Goal: Transaction & Acquisition: Purchase product/service

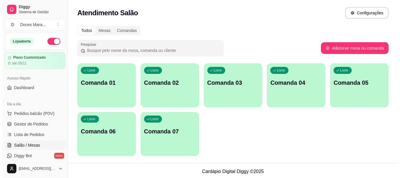
scroll to position [29, 0]
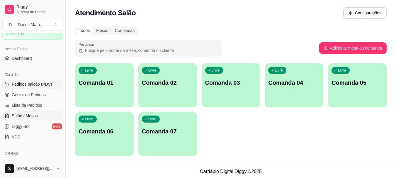
click at [27, 86] on span "Pedidos balcão (PDV)" at bounding box center [32, 84] width 40 height 6
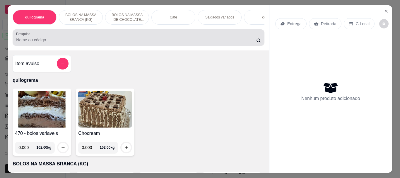
click at [64, 42] on input "Pesquisa" at bounding box center [136, 40] width 240 height 6
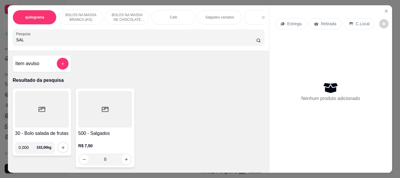
type input "SAL"
click at [123, 109] on div at bounding box center [105, 109] width 54 height 37
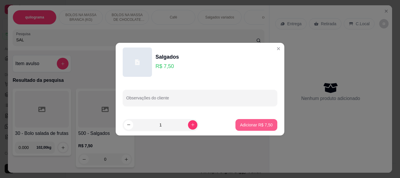
click at [261, 122] on p "Adicionar R$ 7,50" at bounding box center [256, 125] width 33 height 6
type input "1"
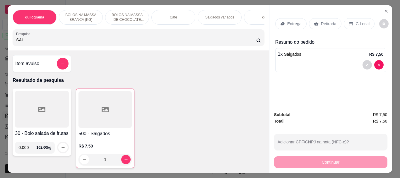
click at [27, 42] on input "SAL" at bounding box center [136, 40] width 240 height 6
type input "S"
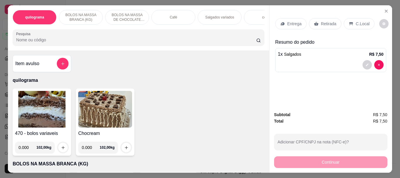
click at [356, 22] on p "C.Local" at bounding box center [363, 24] width 14 height 6
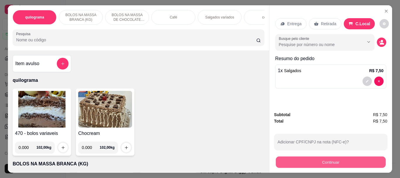
click at [336, 160] on button "Continuar" at bounding box center [331, 161] width 110 height 11
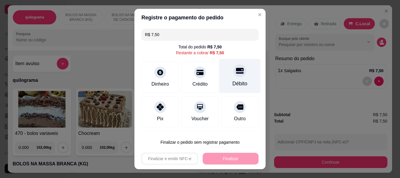
click at [233, 84] on div "Débito" at bounding box center [240, 84] width 15 height 8
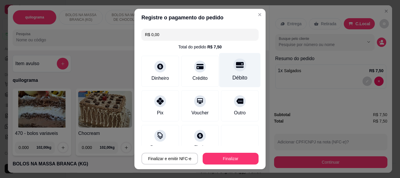
type input "R$ 0,00"
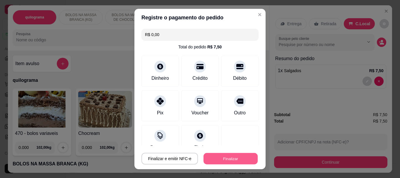
click at [225, 159] on button "Finalizar" at bounding box center [231, 158] width 54 height 11
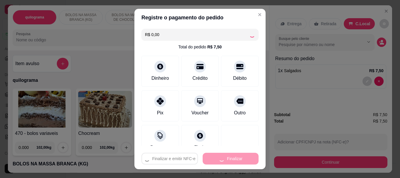
type input "0"
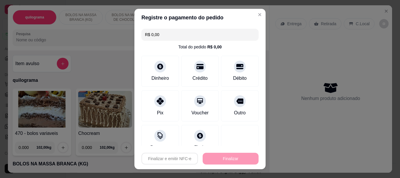
type input "-R$ 7,50"
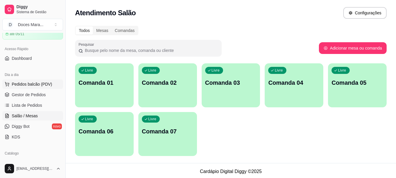
click at [26, 84] on span "Pedidos balcão (PDV)" at bounding box center [32, 84] width 40 height 6
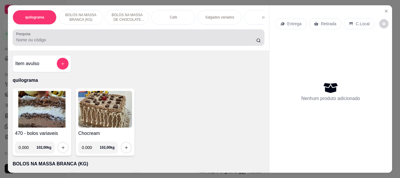
click at [25, 46] on div "Pesquisa" at bounding box center [139, 37] width 252 height 16
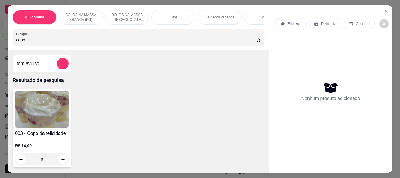
type input "copo"
click at [40, 105] on img at bounding box center [42, 109] width 54 height 37
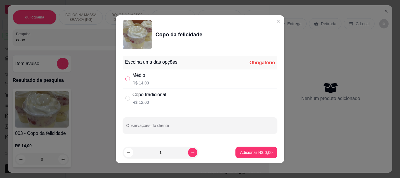
click at [127, 81] on label "" at bounding box center [127, 79] width 5 height 6
click at [127, 81] on input "" at bounding box center [127, 78] width 5 height 5
click at [125, 80] on input "" at bounding box center [127, 78] width 5 height 5
radio input "true"
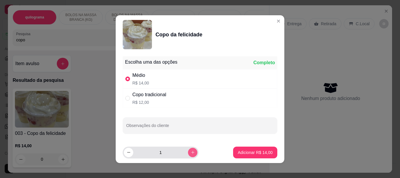
click at [191, 150] on icon "increase-product-quantity" at bounding box center [193, 152] width 4 height 4
type input "2"
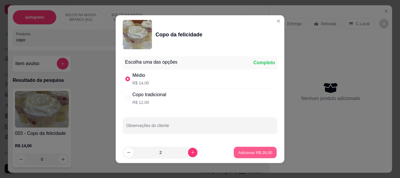
click at [243, 150] on p "Adicionar R$ 28,00" at bounding box center [255, 152] width 34 height 6
type input "2"
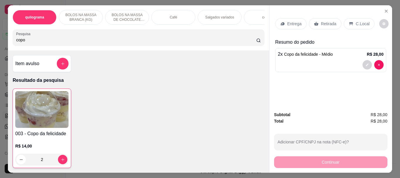
click at [318, 22] on div "Retirada" at bounding box center [325, 23] width 33 height 11
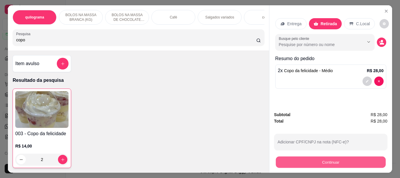
click at [325, 162] on button "Continuar" at bounding box center [331, 161] width 110 height 11
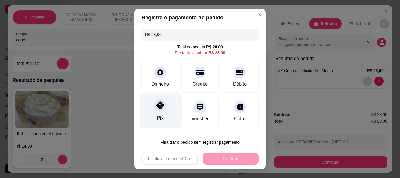
click at [160, 115] on div "Pix" at bounding box center [160, 119] width 7 height 8
type input "R$ 0,00"
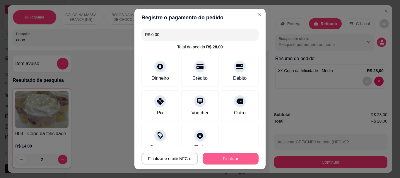
click at [213, 158] on button "Finalizar" at bounding box center [231, 159] width 56 height 12
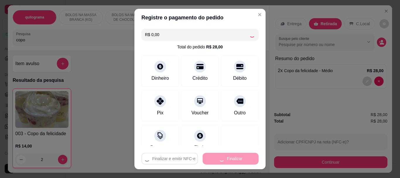
type input "0"
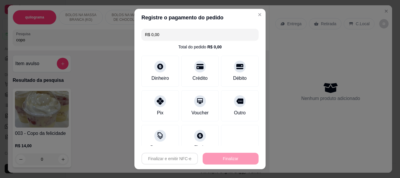
type input "-R$ 28,00"
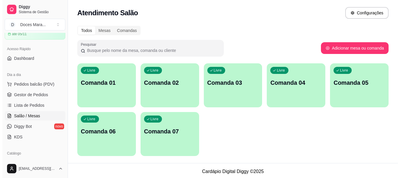
scroll to position [2, 0]
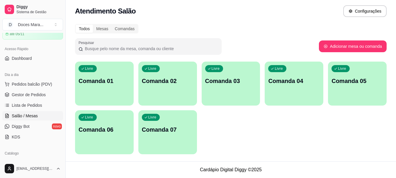
click at [241, 86] on div "Livre Comanda 03" at bounding box center [230, 79] width 59 height 37
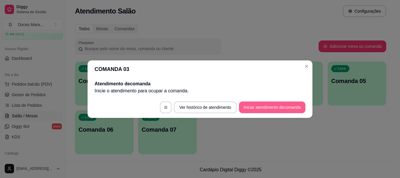
click at [259, 106] on button "Iniciar atendimento de comanda" at bounding box center [272, 107] width 66 height 12
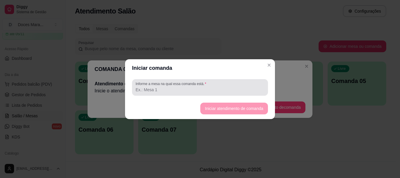
click at [208, 90] on input "Informe a mesa na qual essa comanda está." at bounding box center [200, 90] width 129 height 6
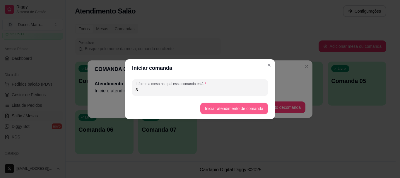
type input "3"
click at [242, 110] on button "Iniciar atendimento de comanda" at bounding box center [234, 108] width 68 height 12
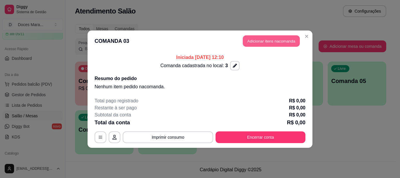
click at [283, 39] on button "Adicionar itens na comanda" at bounding box center [271, 40] width 57 height 11
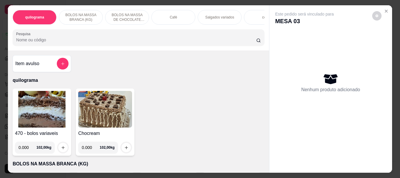
click at [43, 109] on img at bounding box center [42, 109] width 54 height 37
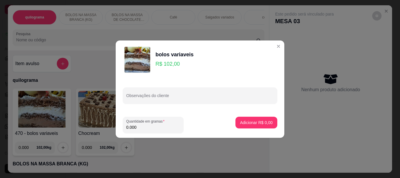
click at [142, 124] on input "0.000" at bounding box center [153, 127] width 54 height 6
type input "0.140"
click at [264, 121] on p "Adicionar R$ 14,28" at bounding box center [255, 122] width 35 height 6
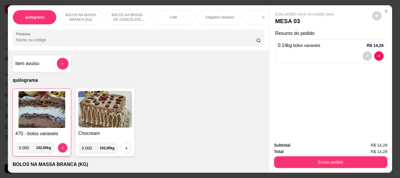
click at [172, 16] on p "Café" at bounding box center [173, 17] width 7 height 5
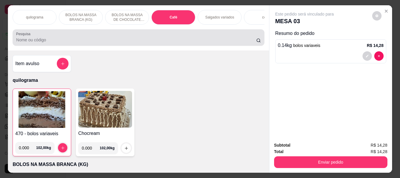
scroll to position [16, 0]
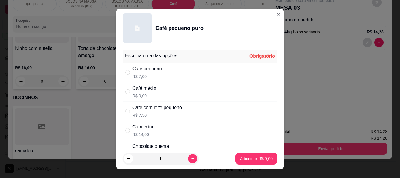
click at [141, 72] on div "Café pequeno" at bounding box center [147, 68] width 30 height 7
radio input "true"
click at [242, 158] on p "Adicionar R$ 7,00" at bounding box center [256, 159] width 33 height 6
type input "1"
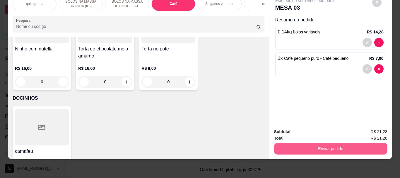
click at [327, 146] on button "Enviar pedido" at bounding box center [330, 149] width 113 height 12
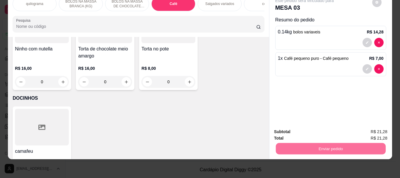
click at [333, 129] on button "Registrar cliente" at bounding box center [333, 129] width 39 height 11
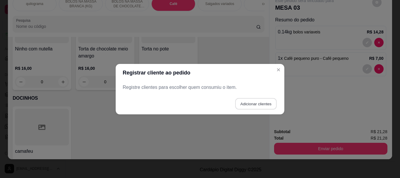
click at [248, 102] on button "Adicionar clientes" at bounding box center [255, 103] width 41 height 11
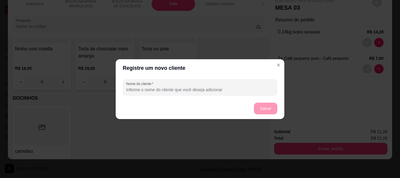
click at [186, 86] on div at bounding box center [200, 87] width 148 height 12
type input "yara"
click at [265, 108] on button "Salvar" at bounding box center [265, 108] width 23 height 12
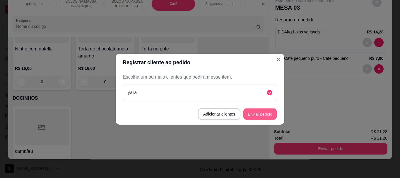
click at [259, 113] on button "Enviar pedido" at bounding box center [259, 113] width 33 height 11
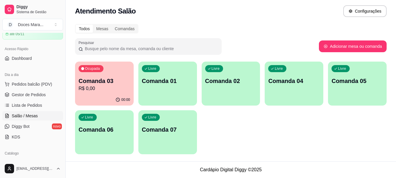
click at [175, 94] on div "Livre Comanda 01" at bounding box center [167, 79] width 59 height 37
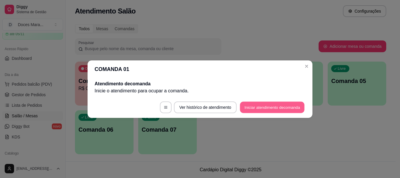
click at [285, 109] on button "Iniciar atendimento de comanda" at bounding box center [272, 106] width 65 height 11
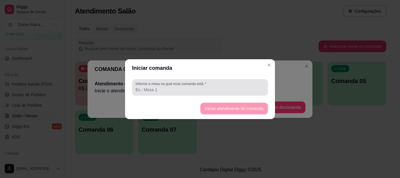
click at [191, 87] on input "Informe a mesa na qual essa comanda está." at bounding box center [200, 90] width 129 height 6
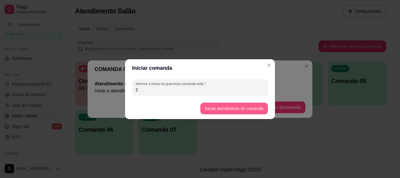
type input "2"
click at [214, 108] on button "Iniciar atendimento de comanda" at bounding box center [234, 107] width 66 height 11
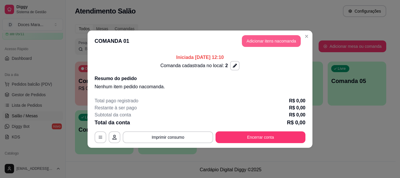
click at [279, 39] on button "Adicionar itens na comanda" at bounding box center [271, 41] width 59 height 12
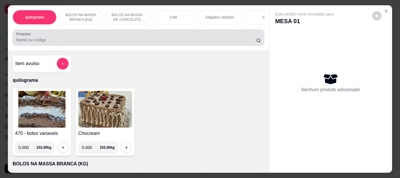
click at [70, 40] on input "Pesquisa" at bounding box center [136, 40] width 240 height 6
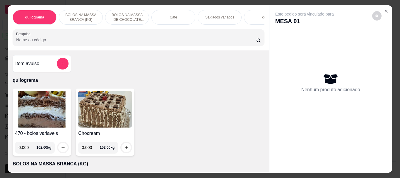
click at [49, 104] on img at bounding box center [42, 109] width 54 height 37
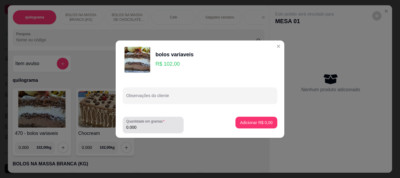
click at [146, 127] on input "0.000" at bounding box center [153, 127] width 54 height 6
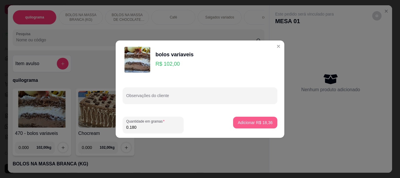
type input "0.180"
click at [238, 122] on p "Adicionar R$ 18,36" at bounding box center [255, 122] width 34 height 6
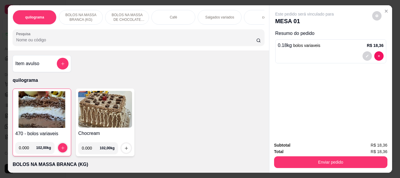
click at [175, 16] on p "Café" at bounding box center [173, 17] width 7 height 5
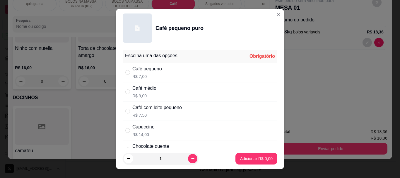
click at [136, 68] on div "Café pequeno" at bounding box center [147, 68] width 30 height 7
radio input "true"
click at [252, 158] on p "Adicionar R$ 7,00" at bounding box center [256, 159] width 32 height 6
type input "1"
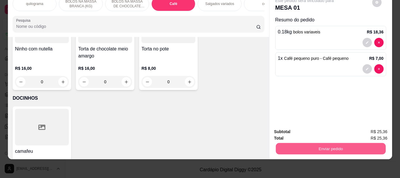
click at [322, 143] on button "Enviar pedido" at bounding box center [331, 148] width 110 height 11
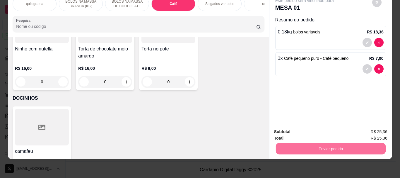
click at [370, 128] on button "Enviar pedido" at bounding box center [372, 129] width 32 height 11
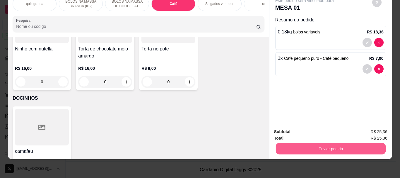
click at [324, 143] on button "Enviar pedido" at bounding box center [331, 148] width 110 height 11
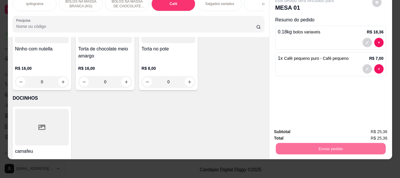
click at [372, 129] on button "Enviar pedido" at bounding box center [372, 129] width 33 height 11
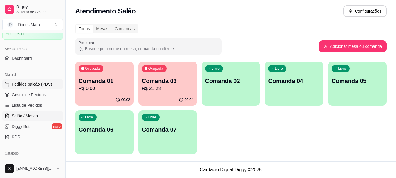
click at [21, 83] on span "Pedidos balcão (PDV)" at bounding box center [32, 84] width 40 height 6
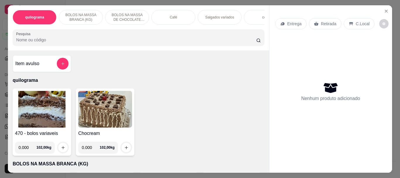
click at [168, 18] on div "Café" at bounding box center [173, 17] width 44 height 15
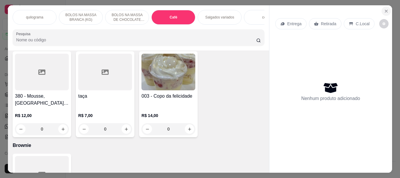
click at [385, 9] on icon "Close" at bounding box center [386, 11] width 5 height 5
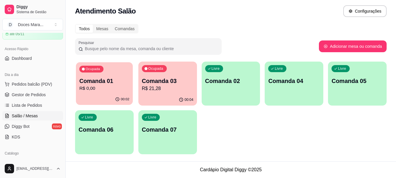
click at [105, 90] on p "R$ 0,00" at bounding box center [104, 88] width 50 height 7
click at [166, 80] on p "Comanda 03" at bounding box center [168, 81] width 52 height 8
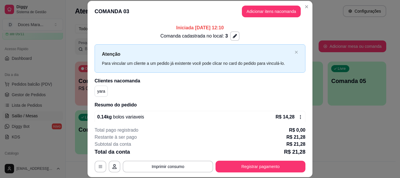
scroll to position [50, 0]
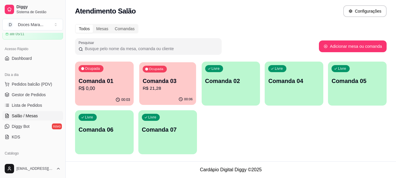
click at [165, 94] on div "00:06" at bounding box center [167, 99] width 57 height 11
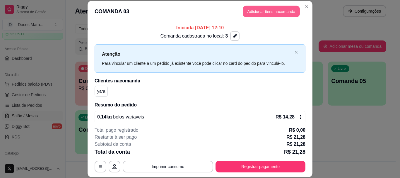
click at [268, 12] on button "Adicionar itens na comanda" at bounding box center [271, 11] width 57 height 11
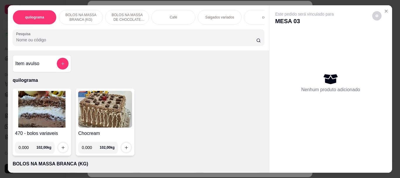
click at [181, 14] on div "Café" at bounding box center [173, 17] width 44 height 15
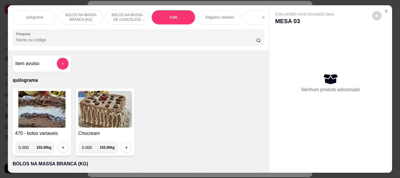
scroll to position [16, 0]
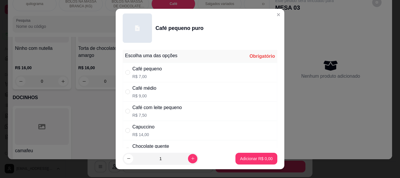
click at [136, 68] on div "Café pequeno" at bounding box center [147, 68] width 30 height 7
radio input "true"
click at [238, 154] on button "Adicionar R$ 7,00" at bounding box center [256, 159] width 42 height 12
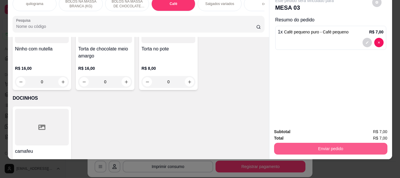
click at [304, 143] on button "Enviar pedido" at bounding box center [330, 149] width 113 height 12
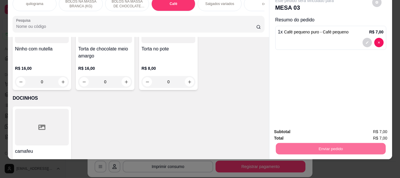
click at [334, 128] on button "Registrar cliente" at bounding box center [333, 129] width 39 height 11
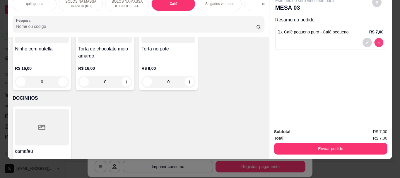
type input "0"
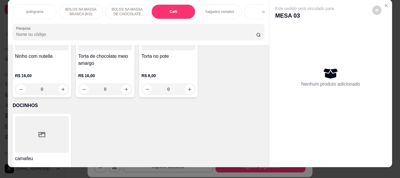
scroll to position [0, 0]
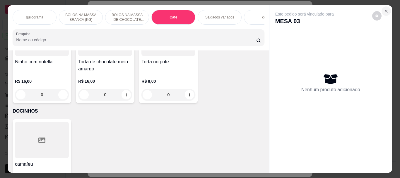
click at [385, 10] on icon "Close" at bounding box center [386, 11] width 2 height 2
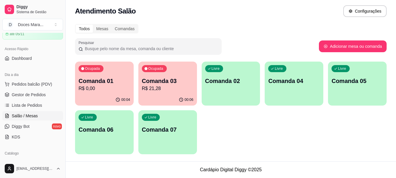
click at [121, 88] on p "R$ 0,00" at bounding box center [104, 88] width 52 height 7
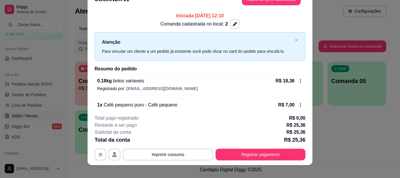
scroll to position [18, 0]
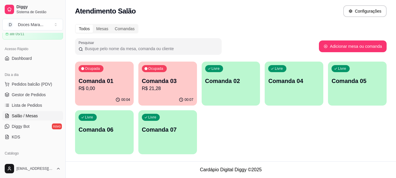
click at [175, 86] on p "R$ 21,28" at bounding box center [168, 88] width 52 height 7
click at [102, 86] on p "R$ 0,00" at bounding box center [104, 88] width 52 height 7
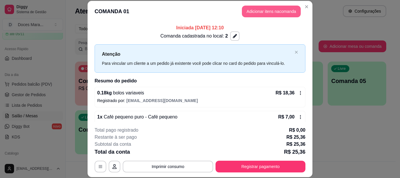
click at [259, 10] on button "Adicionar itens na comanda" at bounding box center [271, 12] width 59 height 12
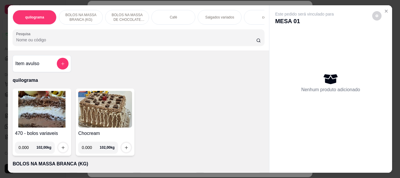
click at [164, 13] on div "Café" at bounding box center [173, 17] width 44 height 15
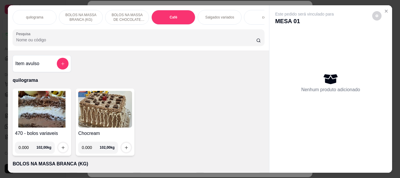
scroll to position [16, 0]
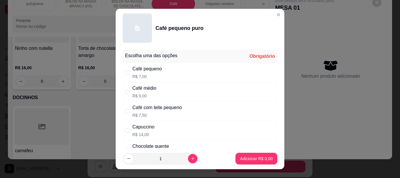
drag, startPoint x: 150, startPoint y: 69, endPoint x: 190, endPoint y: 103, distance: 53.6
click at [150, 69] on div "Café pequeno" at bounding box center [147, 68] width 30 height 7
radio input "true"
click at [255, 156] on p "Adicionar R$ 7,00" at bounding box center [256, 159] width 33 height 6
type input "1"
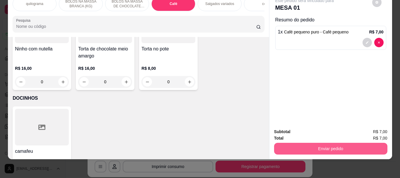
click at [333, 143] on button "Enviar pedido" at bounding box center [330, 149] width 113 height 12
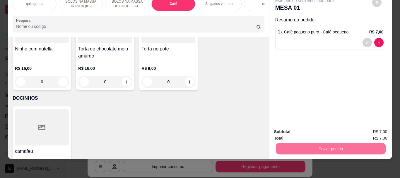
click at [328, 129] on button "Registrar cliente" at bounding box center [332, 129] width 37 height 11
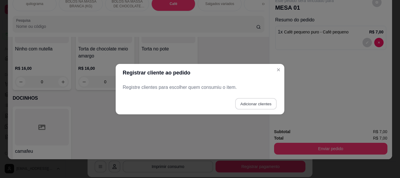
click at [253, 102] on button "Adicionar clientes" at bounding box center [255, 103] width 41 height 11
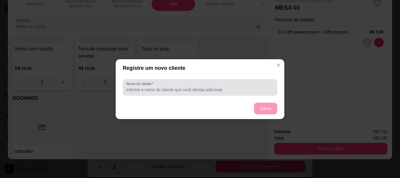
click at [191, 88] on input "Nome do cliente" at bounding box center [200, 90] width 148 height 6
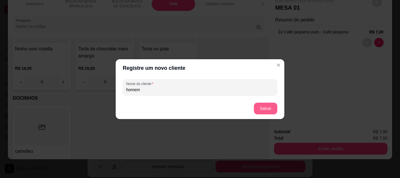
type input "homem"
click at [266, 110] on button "Salvar" at bounding box center [265, 108] width 23 height 12
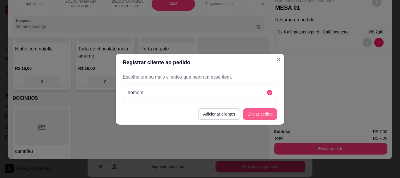
click at [265, 112] on button "Enviar pedido" at bounding box center [260, 114] width 35 height 12
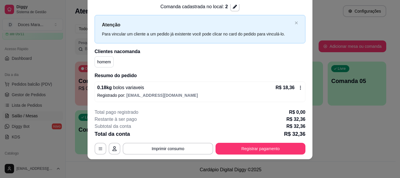
scroll to position [0, 0]
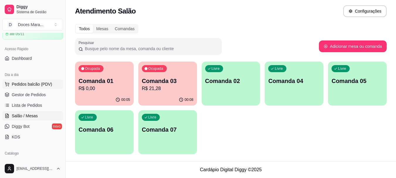
click at [14, 84] on span "Pedidos balcão (PDV)" at bounding box center [32, 84] width 40 height 6
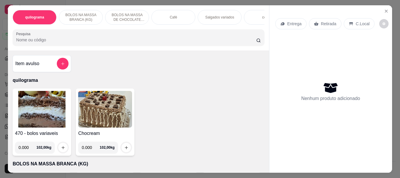
click at [172, 16] on p "Café" at bounding box center [173, 17] width 7 height 5
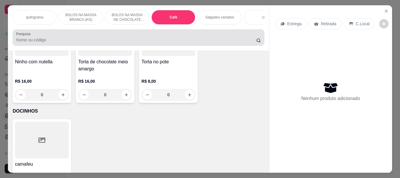
scroll to position [16, 0]
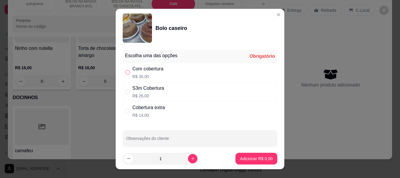
click at [125, 72] on input "" at bounding box center [127, 72] width 5 height 5
radio input "true"
click at [240, 158] on p "Adicionar R$ 30,00" at bounding box center [255, 159] width 34 height 6
type input "1"
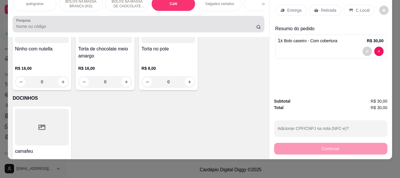
click at [28, 25] on input "Pesquisa" at bounding box center [136, 26] width 240 height 6
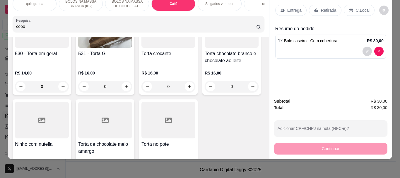
scroll to position [2170, 0]
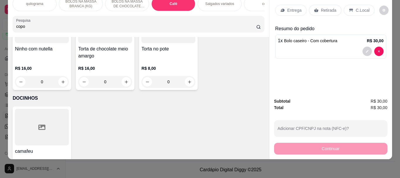
type input "copo"
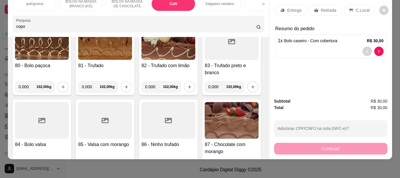
scroll to position [0, 0]
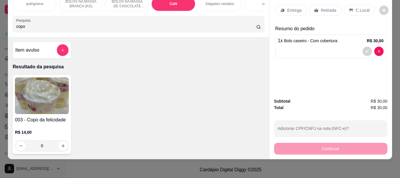
click at [57, 90] on img at bounding box center [42, 95] width 54 height 37
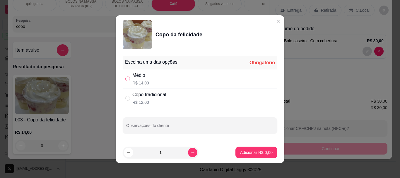
click at [127, 79] on input "" at bounding box center [127, 78] width 5 height 5
radio input "true"
click at [243, 155] on p "Adicionar R$ 14,00" at bounding box center [255, 152] width 35 height 6
type input "1"
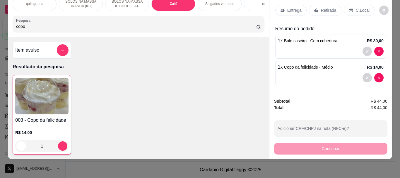
click at [35, 26] on input "copo" at bounding box center [136, 26] width 240 height 6
type input "c"
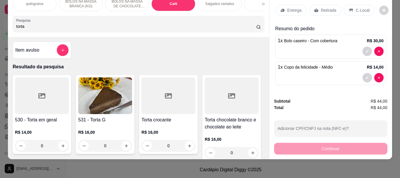
type input "torta"
click at [111, 98] on img at bounding box center [105, 95] width 54 height 37
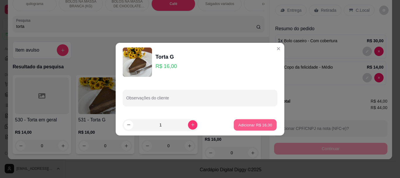
click at [242, 125] on p "Adicionar R$ 16,00" at bounding box center [255, 125] width 34 height 6
type input "1"
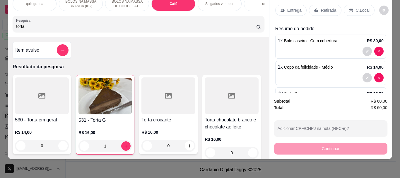
click at [327, 7] on p "Retirada" at bounding box center [329, 10] width 16 height 6
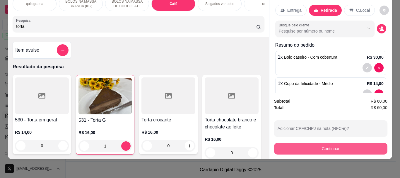
click at [314, 146] on button "Continuar" at bounding box center [330, 149] width 113 height 12
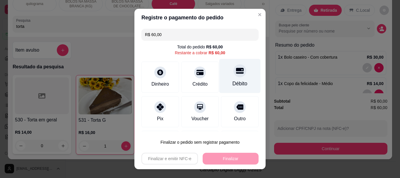
click at [235, 76] on div at bounding box center [239, 70] width 13 height 13
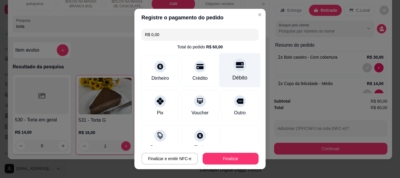
type input "R$ 0,00"
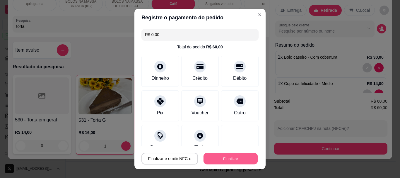
click at [225, 160] on button "Finalizar" at bounding box center [231, 158] width 54 height 11
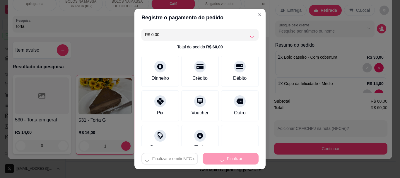
type input "0"
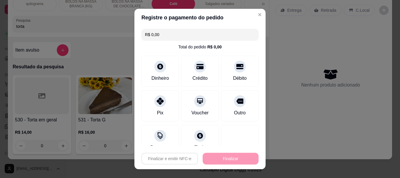
type input "-R$ 60,00"
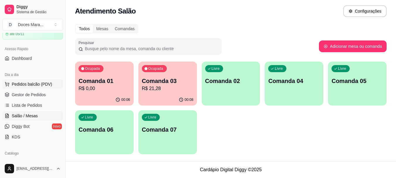
click at [37, 82] on span "Pedidos balcão (PDV)" at bounding box center [32, 84] width 40 height 6
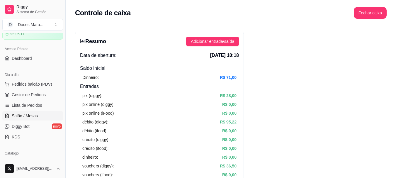
click at [28, 116] on span "Salão / Mesas" at bounding box center [25, 116] width 26 height 6
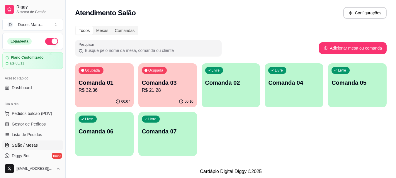
click at [111, 86] on p "Comanda 01" at bounding box center [104, 82] width 52 height 8
click at [178, 85] on p "Comanda 03" at bounding box center [167, 83] width 50 height 8
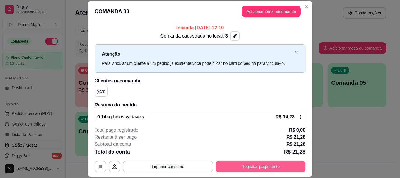
click at [247, 166] on button "Registrar pagamento" at bounding box center [261, 166] width 90 height 12
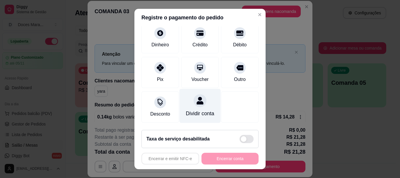
scroll to position [64, 0]
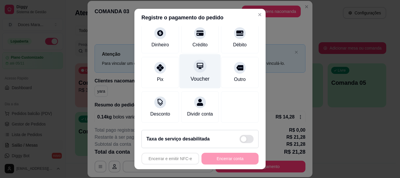
click at [188, 68] on div "Voucher" at bounding box center [200, 71] width 41 height 34
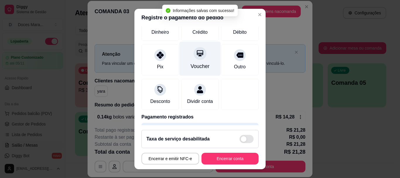
type input "R$ 0,00"
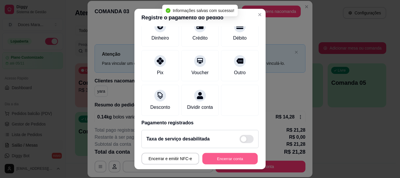
click at [208, 154] on button "Encerrar conta" at bounding box center [229, 158] width 55 height 11
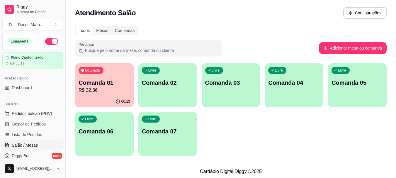
click at [119, 92] on p "R$ 32,36" at bounding box center [104, 90] width 52 height 7
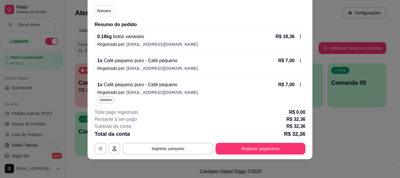
scroll to position [67, 0]
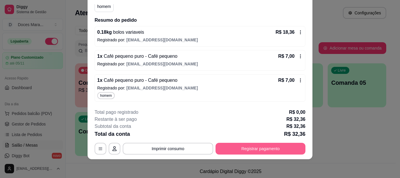
click at [254, 148] on button "Registrar pagamento" at bounding box center [261, 149] width 90 height 12
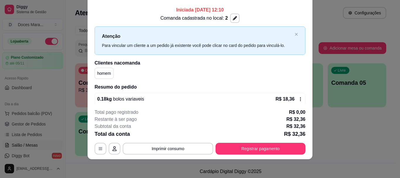
scroll to position [0, 0]
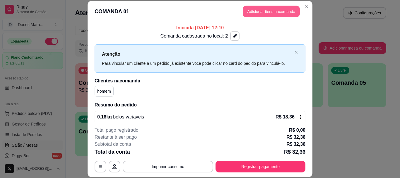
click at [278, 11] on button "Adicionar itens na comanda" at bounding box center [271, 11] width 57 height 11
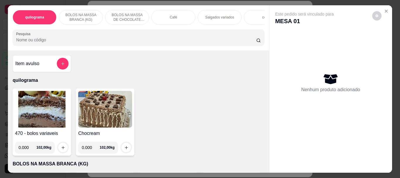
click at [162, 16] on div "Café" at bounding box center [173, 17] width 44 height 15
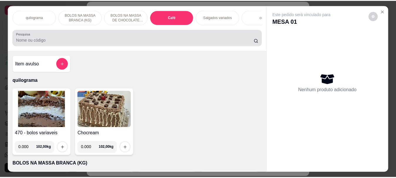
scroll to position [16, 0]
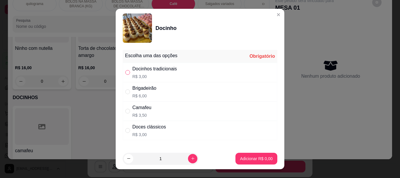
click at [126, 72] on input "" at bounding box center [127, 72] width 5 height 5
radio input "true"
click at [261, 155] on button "Adicionar R$ 3,00" at bounding box center [256, 158] width 41 height 11
type input "1"
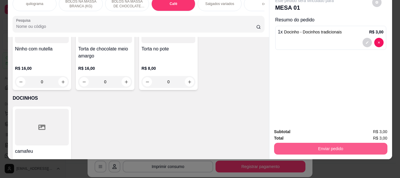
click at [317, 145] on button "Enviar pedido" at bounding box center [330, 149] width 113 height 12
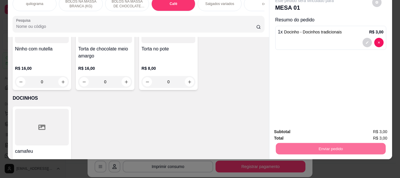
click at [327, 129] on button "Registrar cliente" at bounding box center [333, 129] width 39 height 11
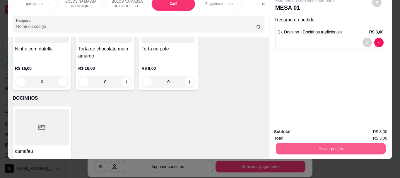
click at [347, 144] on button "Enviar pedido" at bounding box center [331, 148] width 110 height 11
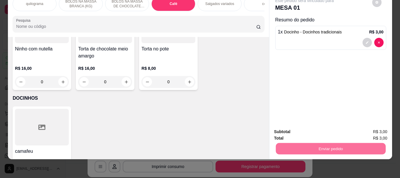
click at [363, 129] on button "Enviar pedido" at bounding box center [372, 129] width 32 height 11
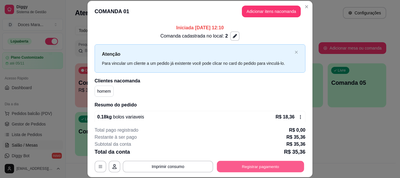
click at [261, 163] on button "Registrar pagamento" at bounding box center [260, 166] width 87 height 11
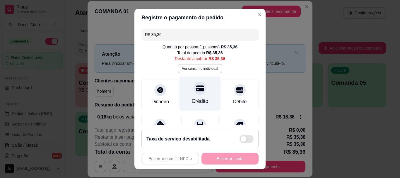
click at [201, 99] on div "Crédito" at bounding box center [200, 102] width 17 height 8
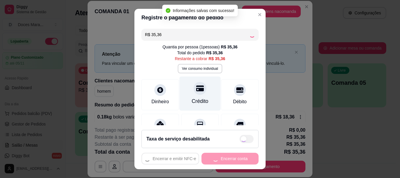
type input "R$ 0,00"
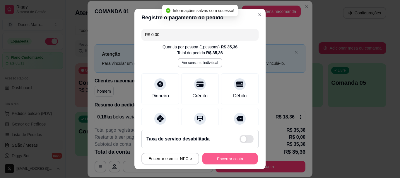
click at [217, 162] on button "Encerrar conta" at bounding box center [229, 158] width 55 height 11
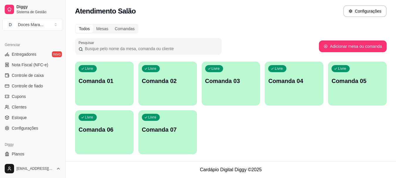
scroll to position [234, 0]
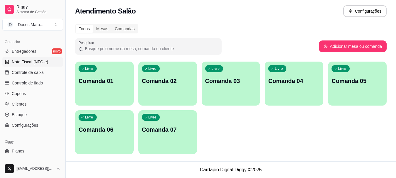
click at [28, 64] on span "Nota Fiscal (NFC-e)" at bounding box center [30, 62] width 36 height 6
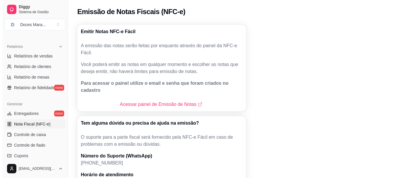
scroll to position [88, 0]
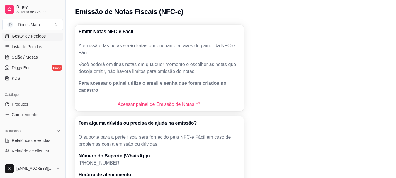
click at [36, 35] on span "Gestor de Pedidos" at bounding box center [29, 36] width 34 height 6
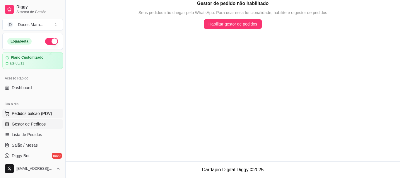
click at [34, 115] on span "Pedidos balcão (PDV)" at bounding box center [32, 113] width 40 height 6
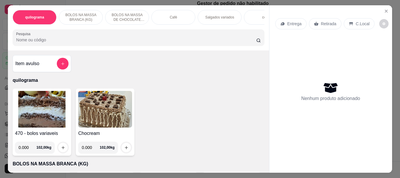
click at [48, 111] on img at bounding box center [42, 109] width 54 height 37
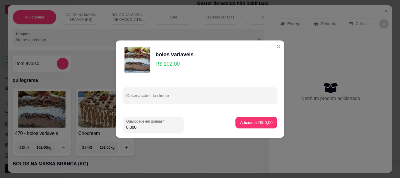
click at [143, 128] on input "0.000" at bounding box center [153, 127] width 54 height 6
type input "0.130"
click at [242, 122] on p "Adicionar R$ 13,26" at bounding box center [255, 122] width 35 height 6
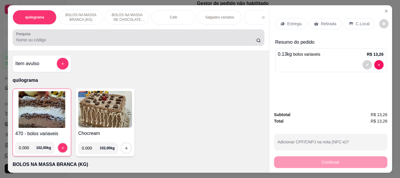
click at [18, 43] on input "Pesquisa" at bounding box center [136, 40] width 240 height 6
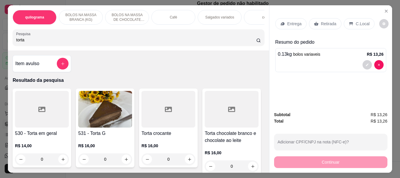
type input "torta"
click at [90, 111] on img at bounding box center [105, 109] width 54 height 37
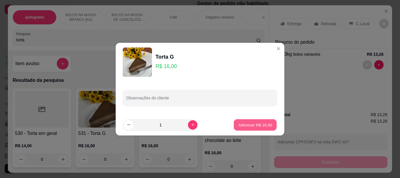
click at [239, 124] on p "Adicionar R$ 16,00" at bounding box center [255, 125] width 34 height 6
type input "1"
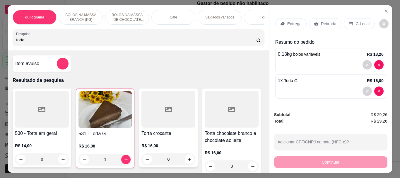
click at [322, 21] on p "Retirada" at bounding box center [329, 24] width 16 height 6
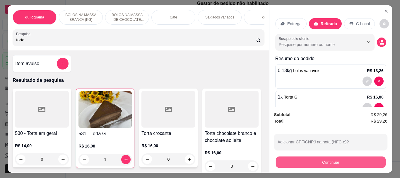
click at [332, 156] on button "Continuar" at bounding box center [331, 161] width 110 height 11
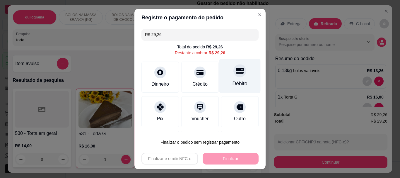
click at [233, 80] on div "Débito" at bounding box center [240, 84] width 15 height 8
type input "R$ 0,00"
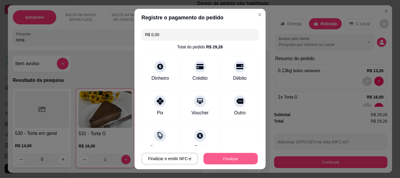
click at [217, 157] on button "Finalizar" at bounding box center [231, 158] width 54 height 11
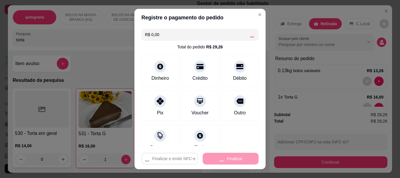
type input "0"
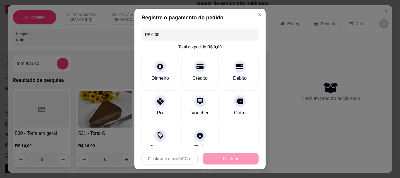
type input "-R$ 29,26"
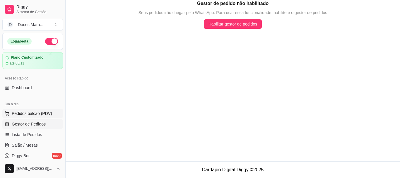
click at [35, 114] on span "Pedidos balcão (PDV)" at bounding box center [32, 113] width 40 height 6
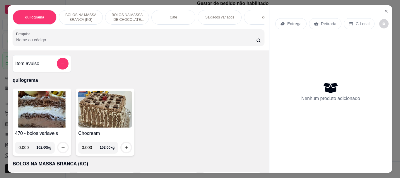
click at [23, 40] on input "Pesquisa" at bounding box center [136, 40] width 240 height 6
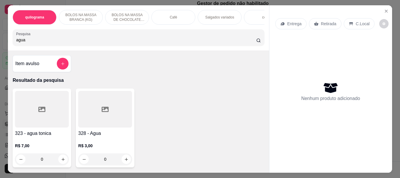
type input "agua"
click at [86, 102] on div at bounding box center [105, 109] width 54 height 37
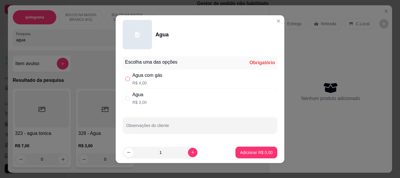
click at [126, 79] on input "" at bounding box center [127, 78] width 5 height 5
radio input "true"
click at [249, 151] on p "Adicionar R$ 4,00" at bounding box center [256, 152] width 32 height 6
type input "1"
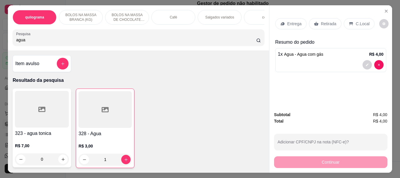
click at [328, 23] on p "Retirada" at bounding box center [329, 24] width 16 height 6
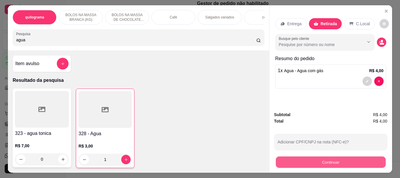
click at [325, 160] on button "Continuar" at bounding box center [331, 161] width 110 height 11
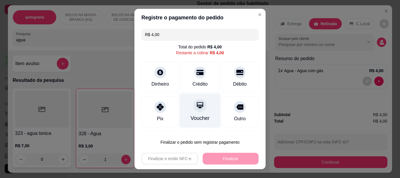
click at [196, 108] on icon at bounding box center [200, 106] width 8 height 8
type input "R$ 0,00"
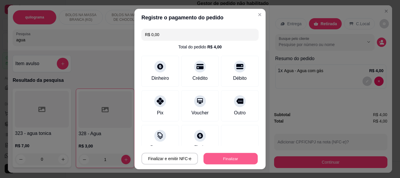
click at [218, 158] on button "Finalizar" at bounding box center [231, 158] width 54 height 11
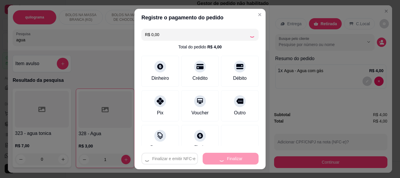
type input "0"
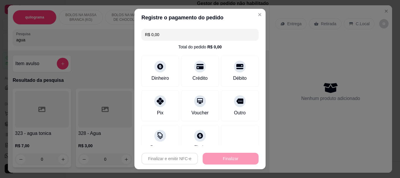
type input "-R$ 4,00"
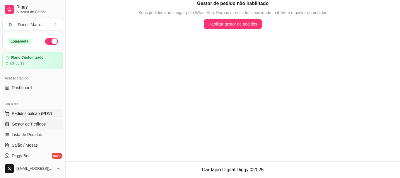
click at [27, 114] on span "Pedidos balcão (PDV)" at bounding box center [32, 113] width 40 height 6
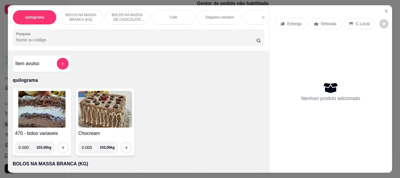
click at [160, 16] on div "Café" at bounding box center [173, 17] width 44 height 15
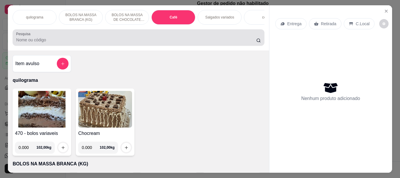
scroll to position [16, 0]
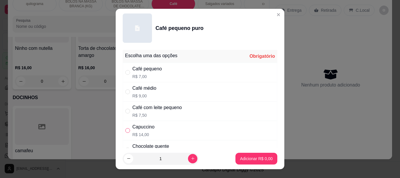
click at [125, 129] on input "" at bounding box center [127, 130] width 5 height 5
radio input "true"
click at [245, 161] on p "Adicionar R$ 14,00" at bounding box center [255, 159] width 34 height 6
type input "1"
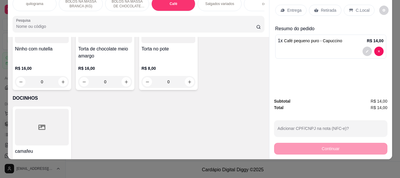
click at [32, 25] on input "Pesquisa" at bounding box center [136, 26] width 240 height 6
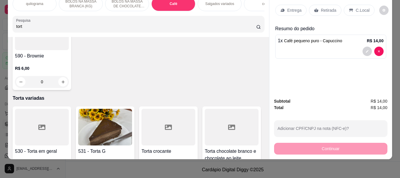
scroll to position [2351, 0]
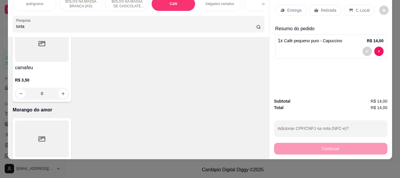
type input "torta"
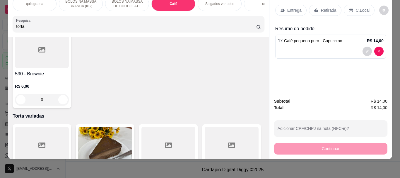
scroll to position [0, 0]
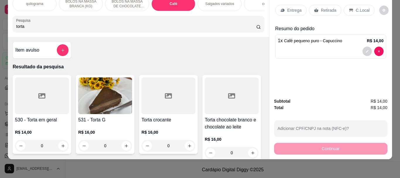
click at [122, 102] on img at bounding box center [105, 95] width 54 height 37
click at [90, 100] on img at bounding box center [105, 95] width 54 height 37
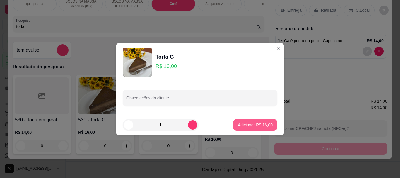
click at [256, 125] on p "Adicionar R$ 16,00" at bounding box center [255, 125] width 35 height 6
type input "1"
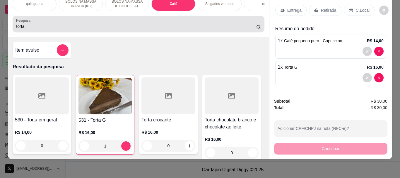
click at [34, 25] on input "torta" at bounding box center [136, 26] width 240 height 6
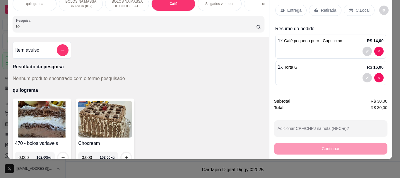
type input "t"
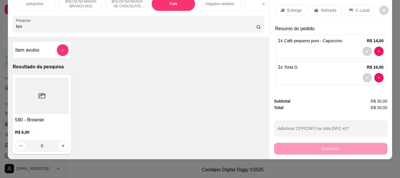
type input "bro"
click at [44, 91] on div at bounding box center [42, 95] width 54 height 37
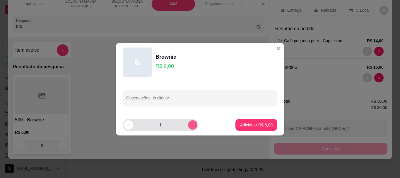
click at [191, 125] on icon "increase-product-quantity" at bounding box center [192, 124] width 3 height 3
type input "3"
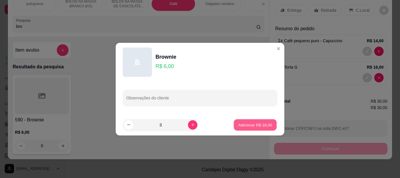
click at [248, 127] on p "Adicionar R$ 18,00" at bounding box center [255, 125] width 34 height 6
type input "3"
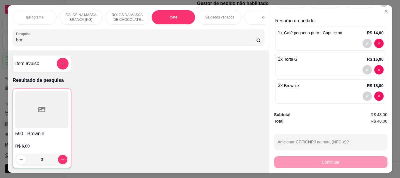
scroll to position [26, 0]
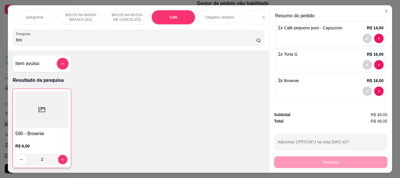
click at [62, 42] on input "bro" at bounding box center [136, 40] width 240 height 6
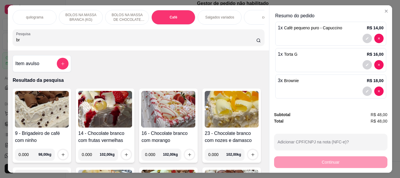
type input "b"
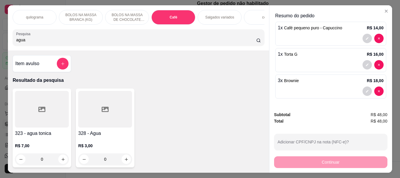
type input "agua"
click at [102, 120] on div at bounding box center [105, 109] width 54 height 37
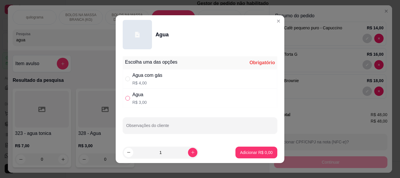
click at [126, 98] on input "" at bounding box center [127, 98] width 5 height 5
radio input "true"
click at [235, 149] on button "Adicionar R$ 3,00" at bounding box center [256, 152] width 42 height 12
type input "1"
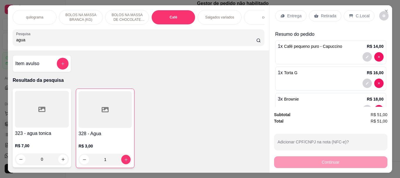
scroll to position [0, 0]
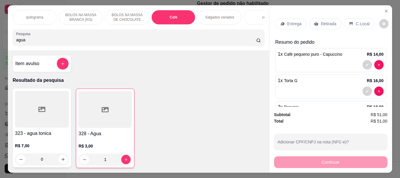
click at [349, 21] on icon at bounding box center [351, 23] width 5 height 5
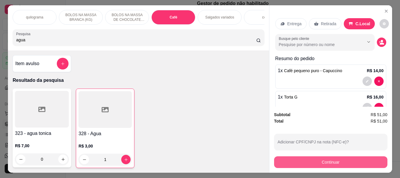
click at [318, 157] on button "Continuar" at bounding box center [330, 162] width 113 height 12
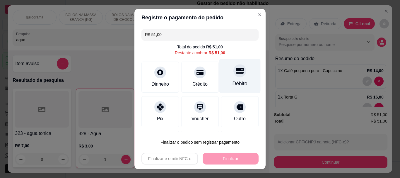
click at [229, 88] on div "Débito" at bounding box center [239, 76] width 41 height 34
type input "R$ 0,00"
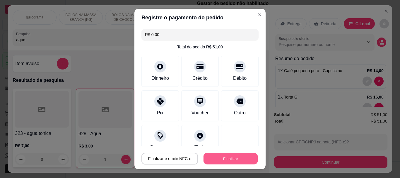
click at [224, 155] on button "Finalizar" at bounding box center [231, 158] width 54 height 11
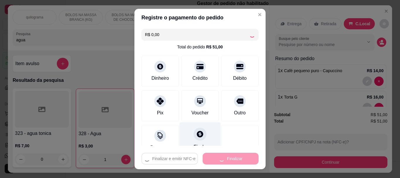
type input "0"
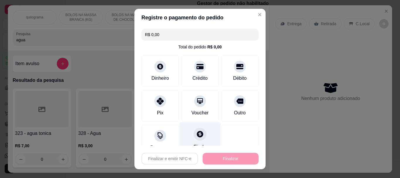
type input "-R$ 51,00"
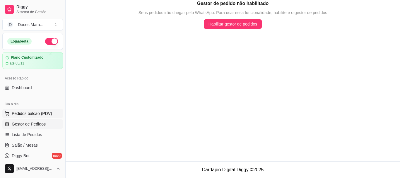
click at [29, 112] on span "Pedidos balcão (PDV)" at bounding box center [32, 113] width 40 height 6
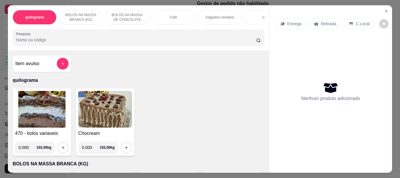
click at [25, 115] on img at bounding box center [42, 109] width 54 height 37
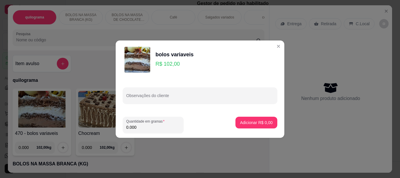
click at [140, 128] on input "0.000" at bounding box center [153, 127] width 54 height 6
type input "0.100"
click at [250, 117] on button "Adicionar R$ 10,20" at bounding box center [255, 123] width 44 height 12
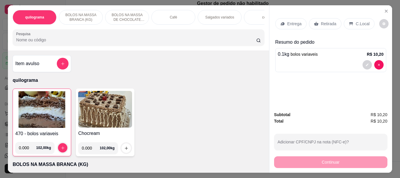
click at [328, 21] on p "Retirada" at bounding box center [329, 24] width 16 height 6
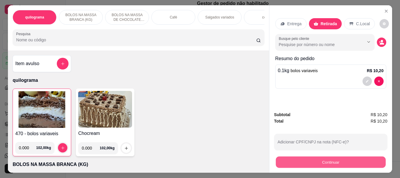
click at [328, 161] on button "Continuar" at bounding box center [331, 161] width 110 height 11
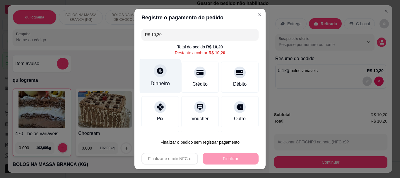
click at [162, 82] on div "Dinheiro" at bounding box center [160, 84] width 19 height 8
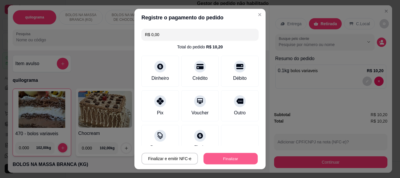
click at [224, 156] on button "Finalizar" at bounding box center [231, 158] width 54 height 11
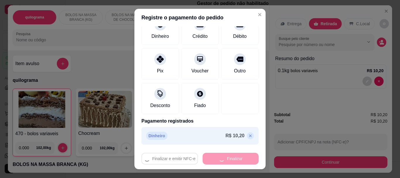
scroll to position [43, 0]
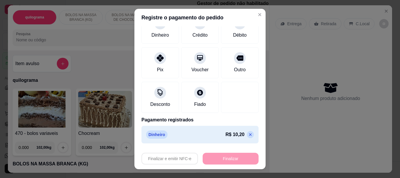
type input "-R$ 10,20"
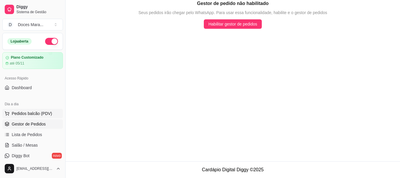
click at [18, 110] on button "Pedidos balcão (PDV)" at bounding box center [32, 113] width 61 height 9
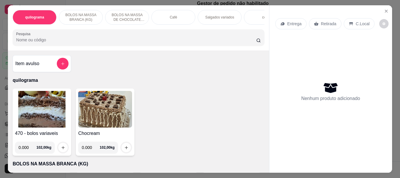
click at [47, 106] on img at bounding box center [42, 109] width 54 height 37
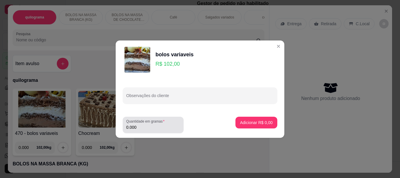
click at [141, 129] on input "0.000" at bounding box center [153, 127] width 54 height 6
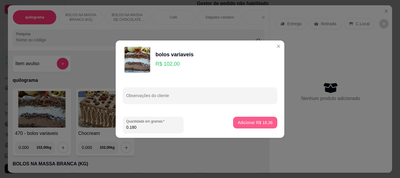
type input "0.180"
click at [240, 121] on p "Adicionar R$ 18,36" at bounding box center [255, 122] width 35 height 6
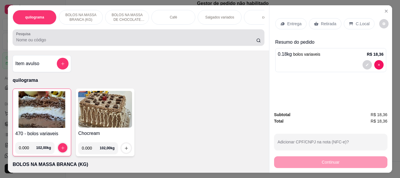
click at [34, 42] on input "Pesquisa" at bounding box center [136, 40] width 240 height 6
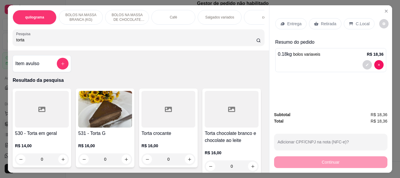
type input "torta"
click at [95, 111] on img at bounding box center [105, 109] width 54 height 37
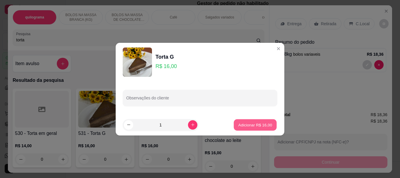
click at [255, 125] on p "Adicionar R$ 16,00" at bounding box center [255, 125] width 34 height 6
type input "1"
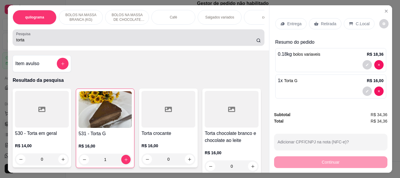
click at [48, 42] on input "torta" at bounding box center [136, 40] width 240 height 6
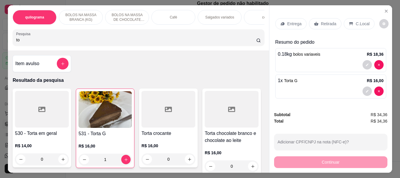
type input "t"
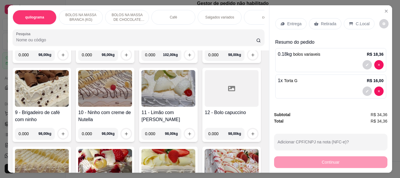
scroll to position [264, 0]
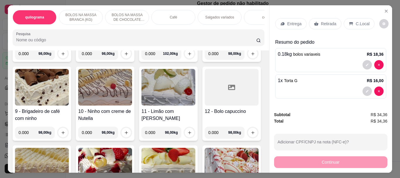
click at [141, 27] on img at bounding box center [168, 8] width 54 height 37
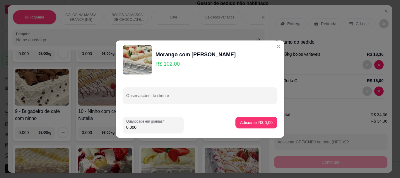
click at [153, 125] on input "0.000" at bounding box center [153, 127] width 54 height 6
type input "1.110"
click at [250, 122] on p "Adicionar R$ 113,22" at bounding box center [253, 122] width 37 height 6
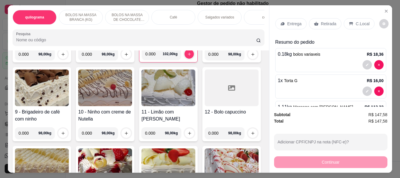
click at [324, 22] on p "Retirada" at bounding box center [329, 24] width 16 height 6
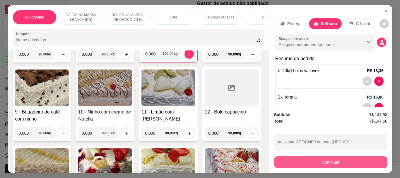
click at [323, 157] on button "Continuar" at bounding box center [330, 162] width 113 height 12
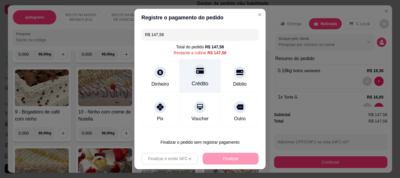
click at [194, 73] on div at bounding box center [200, 70] width 13 height 13
type input "R$ 0,00"
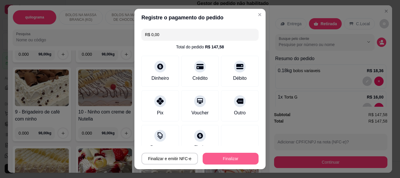
click at [221, 157] on button "Finalizar" at bounding box center [231, 159] width 56 height 12
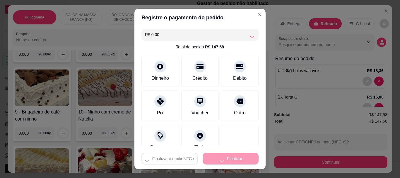
type input "0"
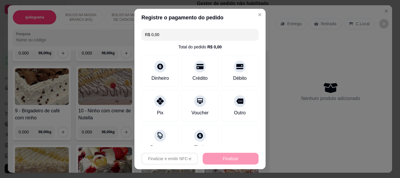
type input "-R$ 147,58"
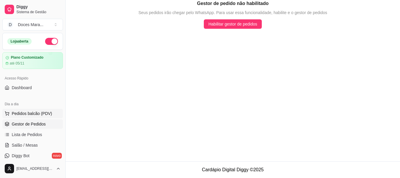
click at [32, 112] on span "Pedidos balcão (PDV)" at bounding box center [32, 113] width 40 height 6
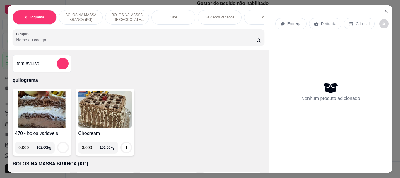
click at [172, 19] on div "Café" at bounding box center [173, 17] width 44 height 15
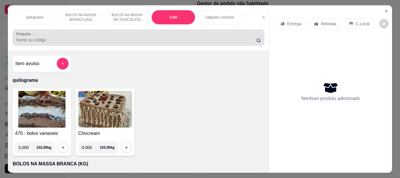
scroll to position [16, 0]
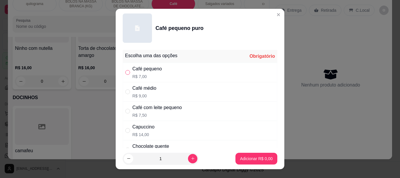
click at [127, 72] on input "" at bounding box center [127, 72] width 5 height 5
radio input "true"
click at [241, 160] on p "Adicionar R$ 7,00" at bounding box center [256, 159] width 32 height 6
type input "1"
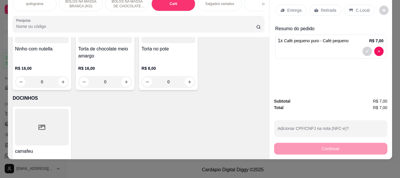
click at [16, 24] on input "Pesquisa" at bounding box center [136, 26] width 240 height 6
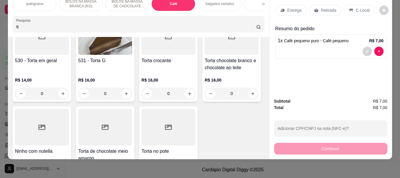
scroll to position [2177, 0]
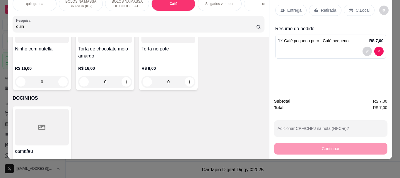
type input "quin"
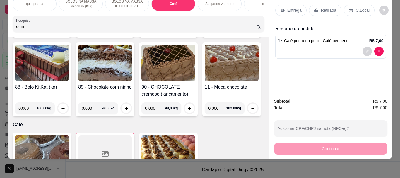
scroll to position [0, 0]
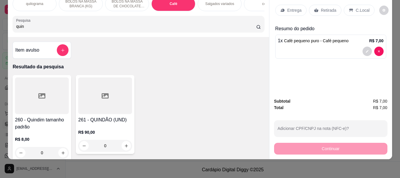
click at [59, 98] on div at bounding box center [42, 95] width 54 height 37
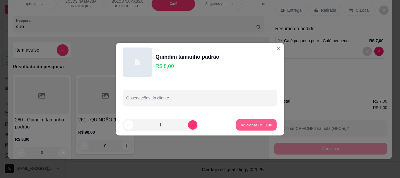
click at [259, 122] on button "Adicionar R$ 8,00" at bounding box center [256, 124] width 41 height 11
type input "1"
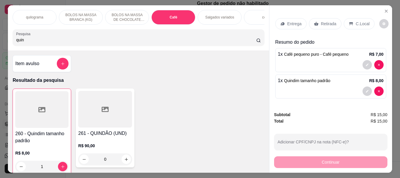
click at [331, 22] on p "Retirada" at bounding box center [329, 24] width 16 height 6
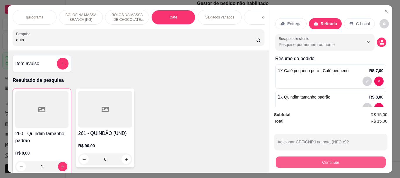
click at [332, 158] on button "Continuar" at bounding box center [331, 161] width 110 height 11
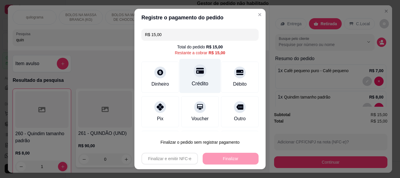
click at [201, 78] on div "Crédito" at bounding box center [200, 76] width 41 height 34
type input "R$ 0,00"
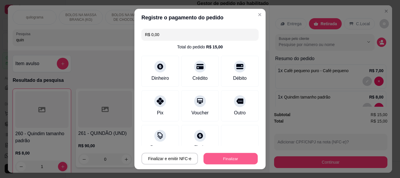
click at [218, 158] on button "Finalizar" at bounding box center [231, 158] width 54 height 11
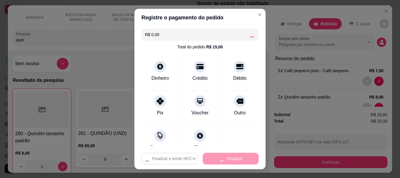
type input "0"
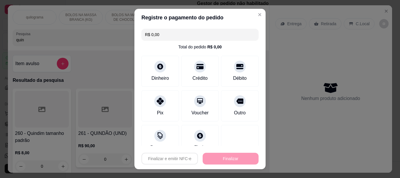
type input "-R$ 15,00"
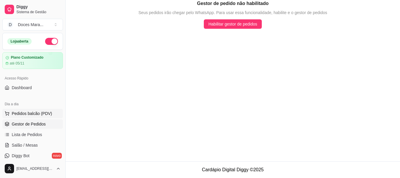
click at [34, 111] on span "Pedidos balcão (PDV)" at bounding box center [32, 113] width 40 height 6
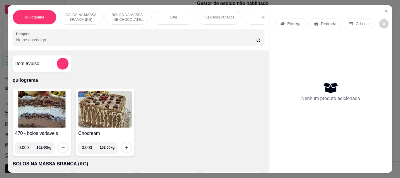
click at [34, 111] on img at bounding box center [42, 109] width 54 height 37
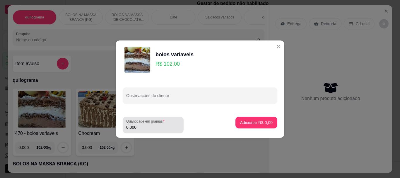
click at [136, 128] on input "0.000" at bounding box center [153, 127] width 54 height 6
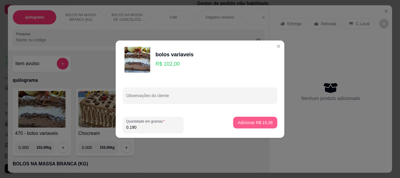
type input "0.190"
click at [253, 120] on p "Adicionar R$ 19,38" at bounding box center [255, 122] width 34 height 6
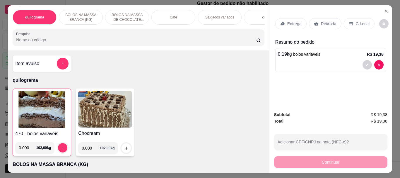
click at [316, 20] on div "Retirada" at bounding box center [325, 23] width 33 height 11
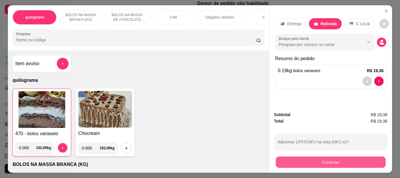
click at [320, 157] on button "Continuar" at bounding box center [331, 161] width 110 height 11
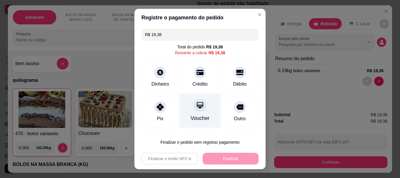
click at [201, 115] on div "Voucher" at bounding box center [200, 119] width 19 height 8
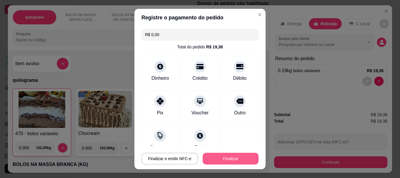
click at [215, 158] on button "Finalizar" at bounding box center [231, 159] width 56 height 12
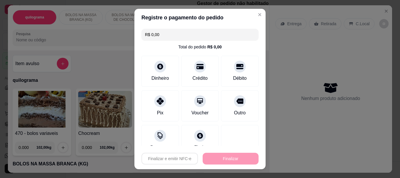
type input "-R$ 19,38"
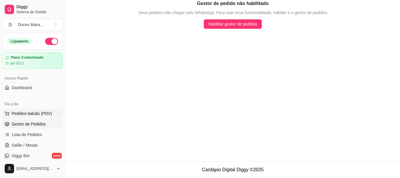
click at [28, 112] on span "Pedidos balcão (PDV)" at bounding box center [32, 113] width 40 height 6
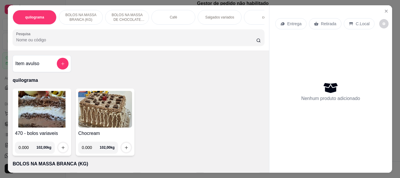
click at [182, 15] on div "Café" at bounding box center [173, 17] width 44 height 15
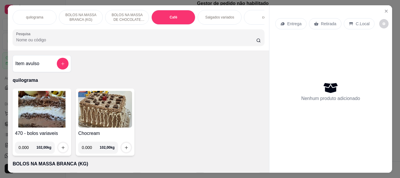
scroll to position [16, 0]
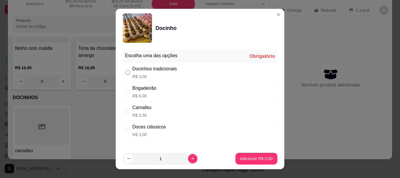
click at [125, 74] on input "" at bounding box center [127, 72] width 5 height 5
radio input "true"
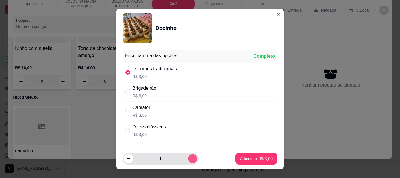
click at [191, 157] on icon "increase-product-quantity" at bounding box center [193, 158] width 4 height 4
type input "4"
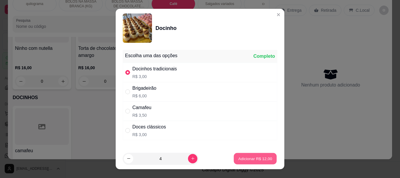
click at [258, 159] on p "Adicionar R$ 12,00" at bounding box center [255, 159] width 34 height 6
type input "4"
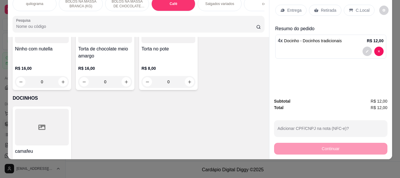
click at [321, 7] on p "Retirada" at bounding box center [329, 10] width 16 height 6
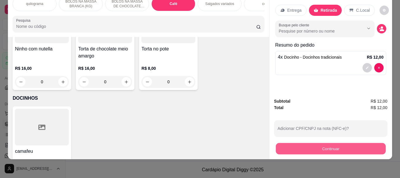
click at [321, 143] on button "Continuar" at bounding box center [331, 148] width 110 height 11
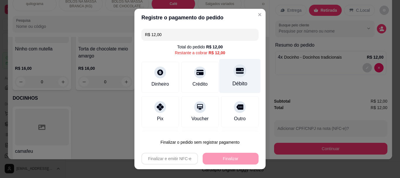
click at [223, 79] on div "Débito" at bounding box center [239, 76] width 41 height 34
type input "R$ 0,00"
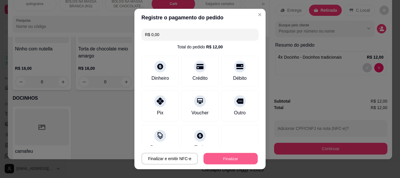
click at [225, 155] on button "Finalizar" at bounding box center [231, 158] width 54 height 11
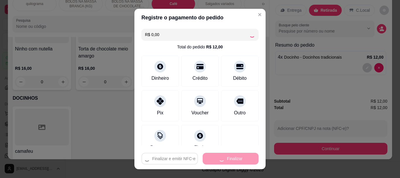
type input "0"
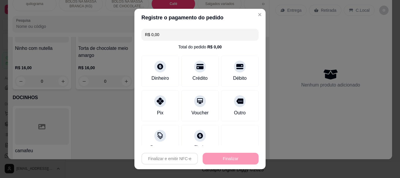
type input "-R$ 12,00"
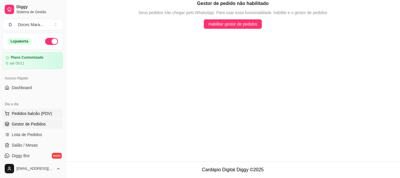
click at [19, 113] on span "Pedidos balcão (PDV)" at bounding box center [32, 113] width 40 height 6
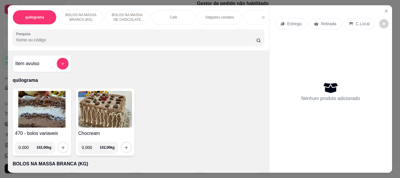
click at [175, 15] on div "Café" at bounding box center [173, 17] width 44 height 15
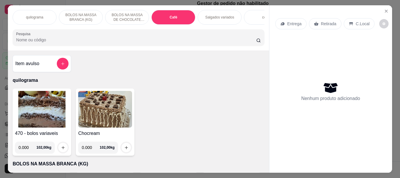
scroll to position [16, 0]
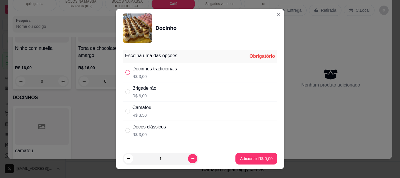
click at [127, 72] on input "" at bounding box center [127, 72] width 5 height 5
radio input "true"
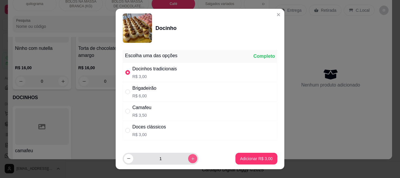
click at [188, 156] on button "increase-product-quantity" at bounding box center [192, 158] width 9 height 9
type input "4"
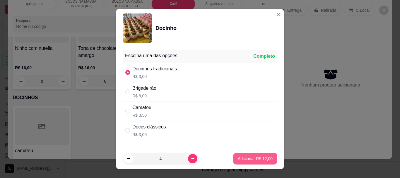
click at [249, 155] on button "Adicionar R$ 12,00" at bounding box center [255, 159] width 44 height 12
type input "4"
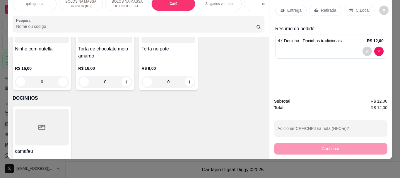
click at [33, 25] on input "Pesquisa" at bounding box center [136, 26] width 240 height 6
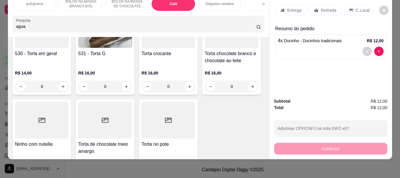
scroll to position [2170, 0]
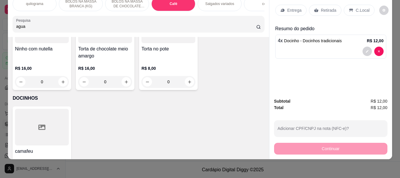
type input "agua"
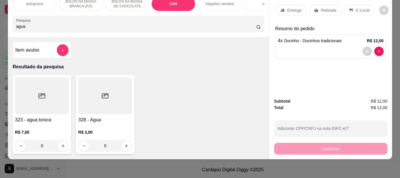
click at [106, 100] on div at bounding box center [105, 95] width 54 height 37
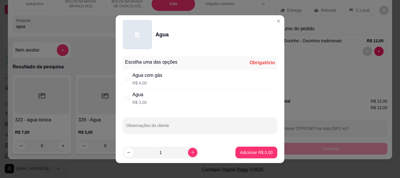
drag, startPoint x: 126, startPoint y: 77, endPoint x: 139, endPoint y: 86, distance: 16.1
click at [126, 76] on input "" at bounding box center [127, 78] width 5 height 5
radio input "true"
click at [246, 151] on p "Adicionar R$ 4,00" at bounding box center [256, 152] width 33 height 6
type input "1"
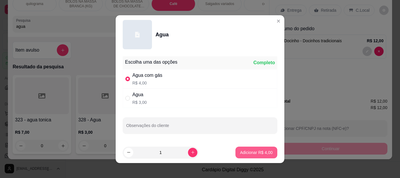
type input "1"
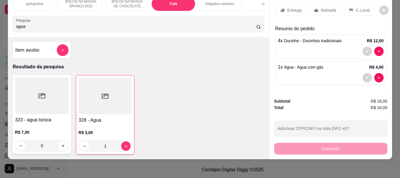
click at [105, 104] on div at bounding box center [104, 96] width 53 height 37
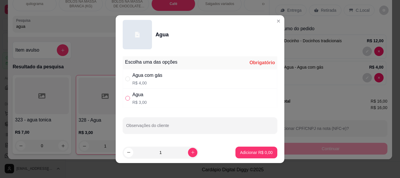
click at [126, 97] on input "" at bounding box center [127, 98] width 5 height 5
radio input "true"
click at [237, 148] on button "Adicionar R$ 3,00" at bounding box center [256, 151] width 41 height 11
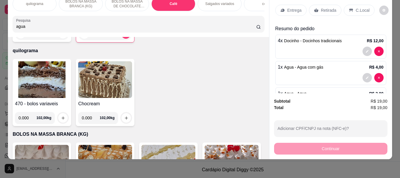
scroll to position [117, 0]
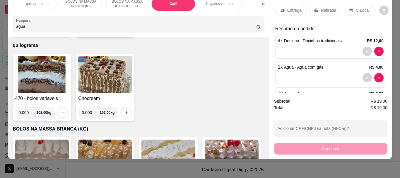
click at [54, 80] on img at bounding box center [42, 74] width 54 height 37
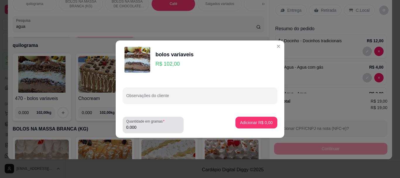
click at [141, 125] on input "0.000" at bounding box center [153, 127] width 54 height 6
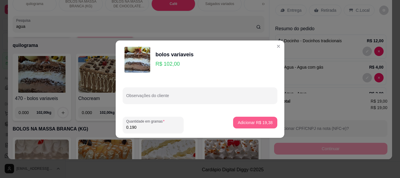
type input "0.190"
click at [245, 122] on p "Adicionar R$ 19,38" at bounding box center [255, 122] width 34 height 6
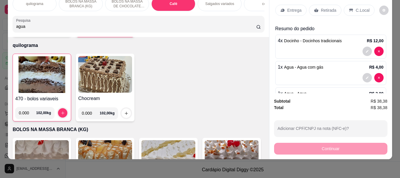
click at [316, 5] on div "Retirada" at bounding box center [325, 10] width 33 height 11
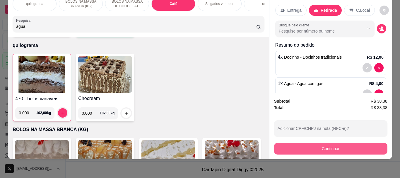
click at [341, 143] on button "Continuar" at bounding box center [330, 149] width 113 height 12
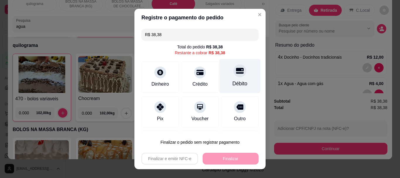
click at [240, 81] on div "Débito" at bounding box center [239, 76] width 41 height 34
type input "R$ 0,00"
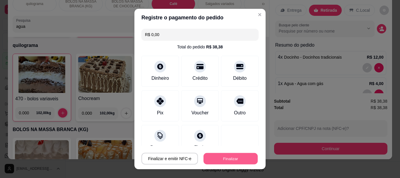
click at [223, 157] on button "Finalizar" at bounding box center [231, 158] width 54 height 11
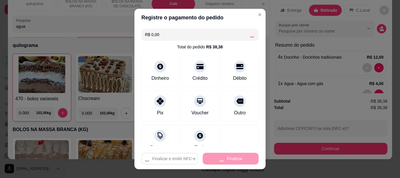
type input "0"
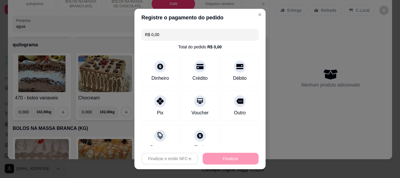
type input "-R$ 38,38"
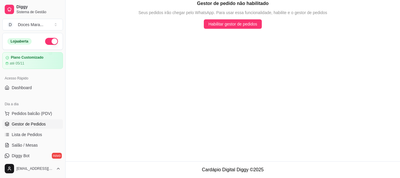
click at [235, 72] on main "Gestor de pedido não habilitado Seus pedidos irão chegar pelo WhatsApp. Para us…" at bounding box center [233, 80] width 334 height 161
click at [20, 114] on span "Pedidos balcão (PDV)" at bounding box center [32, 113] width 40 height 6
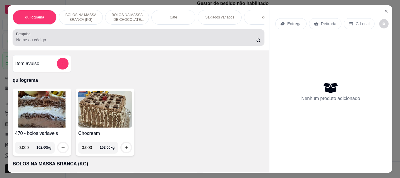
click at [105, 41] on input "Pesquisa" at bounding box center [136, 40] width 240 height 6
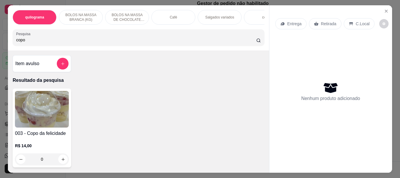
type input "copo"
click at [23, 108] on img at bounding box center [42, 109] width 54 height 37
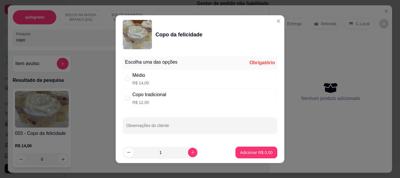
click at [143, 78] on div "Médio" at bounding box center [140, 75] width 17 height 7
radio input "true"
click at [261, 151] on p "Adicionar R$ 14,00" at bounding box center [255, 152] width 35 height 6
type input "1"
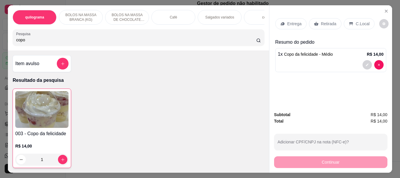
click at [335, 20] on div "Retirada" at bounding box center [325, 23] width 33 height 11
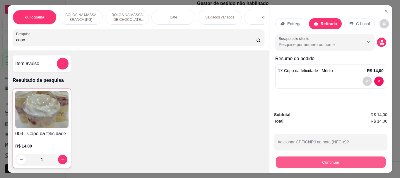
click at [340, 159] on button "Continuar" at bounding box center [331, 161] width 110 height 11
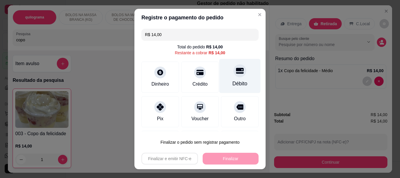
click at [236, 71] on icon at bounding box center [240, 71] width 8 height 6
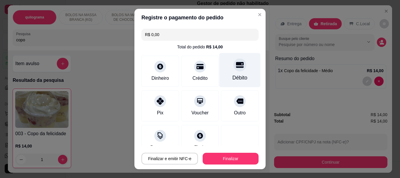
type input "R$ 0,00"
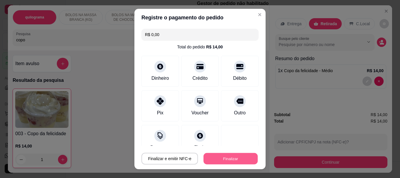
click at [233, 159] on button "Finalizar" at bounding box center [231, 158] width 54 height 11
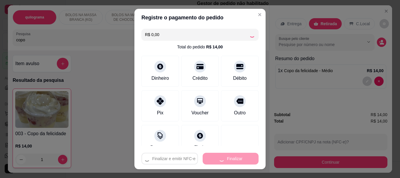
type input "0"
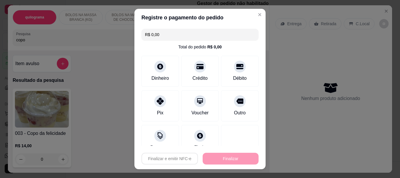
type input "-R$ 14,00"
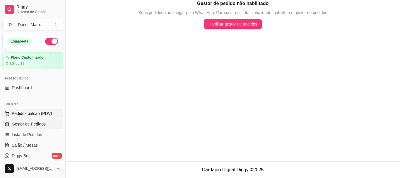
click at [33, 112] on span "Pedidos balcão (PDV)" at bounding box center [32, 113] width 40 height 6
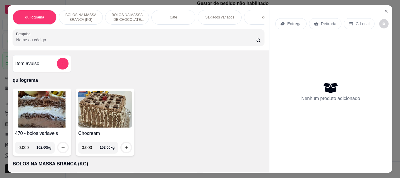
click at [100, 40] on input "Pesquisa" at bounding box center [136, 40] width 240 height 6
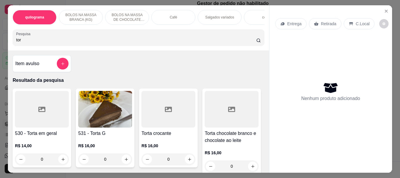
type input "tor"
click at [99, 117] on img at bounding box center [105, 109] width 54 height 37
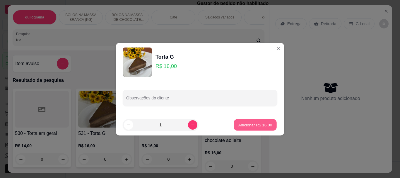
click at [241, 122] on p "Adicionar R$ 16,00" at bounding box center [255, 125] width 34 height 6
type input "1"
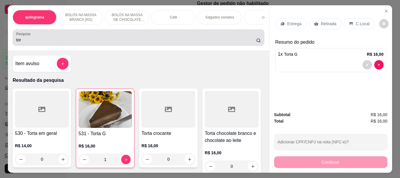
click at [98, 37] on div "tor" at bounding box center [138, 38] width 245 height 12
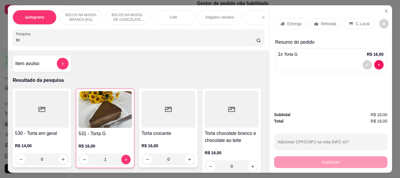
type input "t"
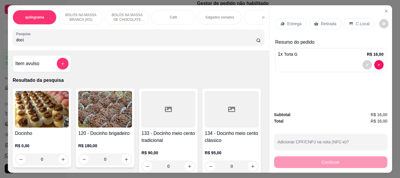
type input "doci"
click at [32, 115] on img at bounding box center [42, 109] width 54 height 37
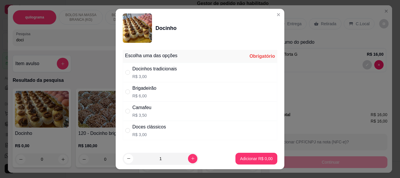
click at [136, 129] on div "Doces clássicos" at bounding box center [149, 126] width 34 height 7
radio input "true"
click at [254, 156] on p "Adicionar R$ 3,00" at bounding box center [256, 159] width 33 height 6
type input "1"
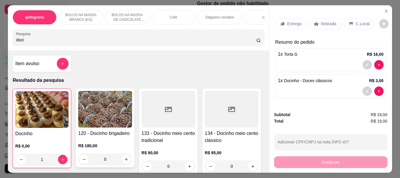
click at [326, 23] on p "Retirada" at bounding box center [329, 24] width 16 height 6
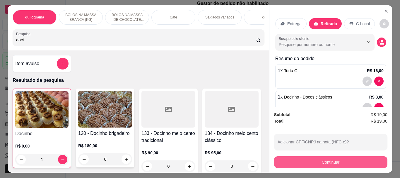
click at [334, 159] on button "Continuar" at bounding box center [330, 162] width 113 height 12
click at [310, 156] on button "Continuar" at bounding box center [331, 161] width 110 height 11
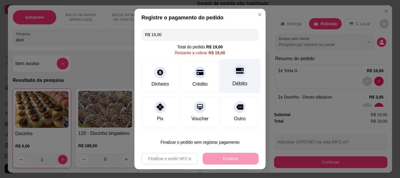
click at [233, 75] on div at bounding box center [239, 70] width 13 height 13
type input "R$ 0,00"
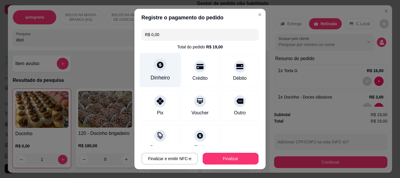
click at [158, 71] on div at bounding box center [160, 65] width 13 height 13
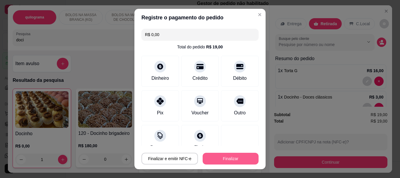
click at [235, 156] on button "Finalizar" at bounding box center [231, 159] width 56 height 12
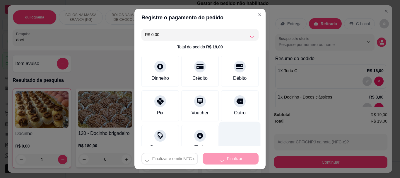
type input "0"
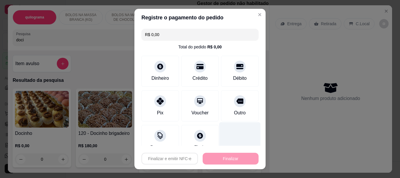
type input "-R$ 19,00"
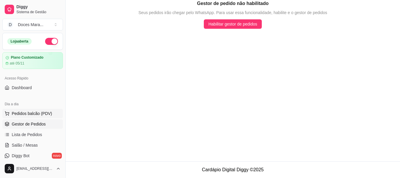
click at [19, 112] on span "Pedidos balcão (PDV)" at bounding box center [32, 113] width 40 height 6
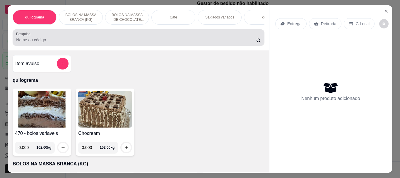
click at [69, 39] on input "Pesquisa" at bounding box center [136, 40] width 240 height 6
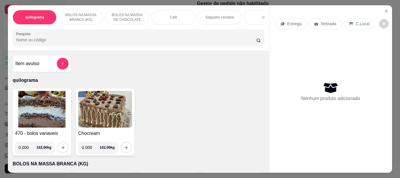
click at [180, 18] on div "Café" at bounding box center [173, 17] width 44 height 15
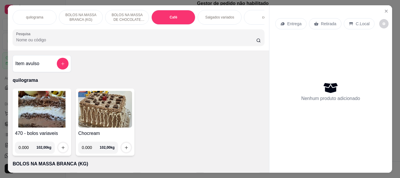
scroll to position [16, 0]
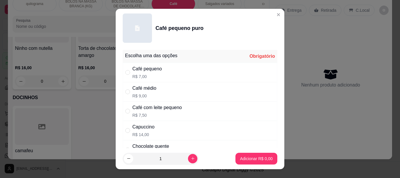
click at [137, 68] on div "Café pequeno" at bounding box center [147, 68] width 30 height 7
radio input "true"
click at [241, 159] on p "Adicionar R$ 7,00" at bounding box center [256, 159] width 32 height 6
type input "1"
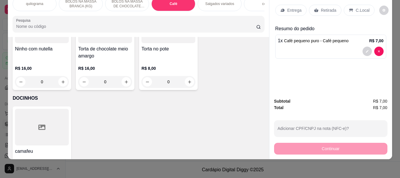
click at [101, 26] on input "Pesquisa" at bounding box center [136, 26] width 240 height 6
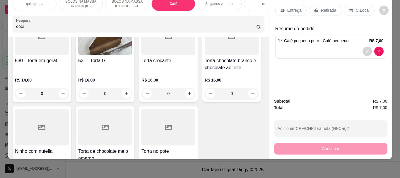
scroll to position [2267, 0]
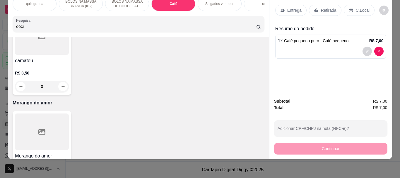
type input "doci"
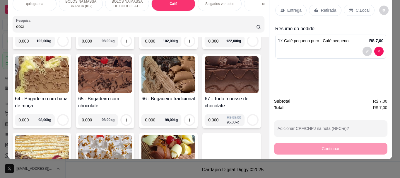
scroll to position [0, 0]
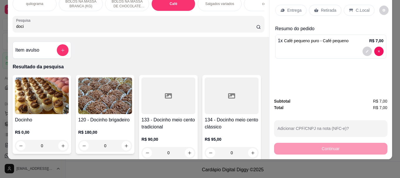
click at [37, 95] on img at bounding box center [42, 95] width 54 height 37
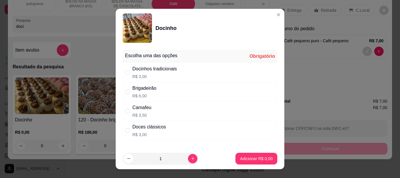
click at [130, 69] on div "" at bounding box center [128, 72] width 7 height 6
radio input "true"
click at [250, 158] on p "Adicionar R$ 3,00" at bounding box center [256, 159] width 33 height 6
type input "1"
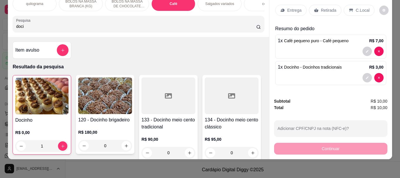
click at [20, 95] on img at bounding box center [41, 96] width 53 height 37
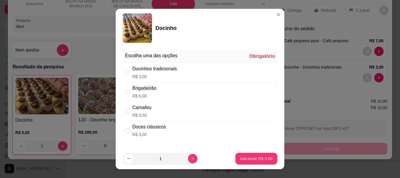
drag, startPoint x: 143, startPoint y: 70, endPoint x: 168, endPoint y: 98, distance: 36.7
click at [144, 71] on div "Docinhos tradicionais" at bounding box center [154, 68] width 45 height 7
radio input "true"
click at [240, 154] on button "Adicionar R$ 3,00" at bounding box center [256, 159] width 42 height 12
type input "2"
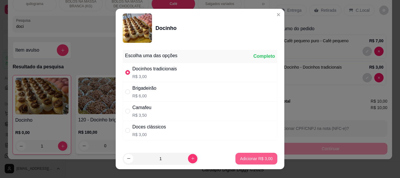
type input "2"
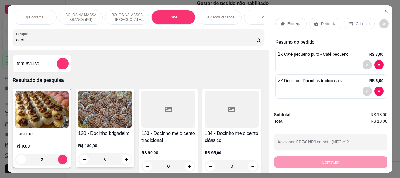
click at [358, 23] on p "C.Local" at bounding box center [363, 24] width 14 height 6
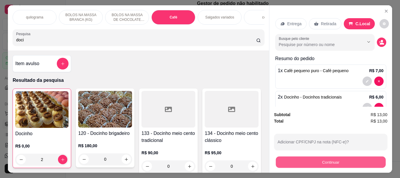
click at [331, 161] on button "Continuar" at bounding box center [331, 161] width 110 height 11
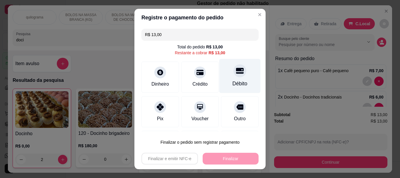
click at [234, 83] on div "Débito" at bounding box center [240, 84] width 15 height 8
type input "R$ 0,00"
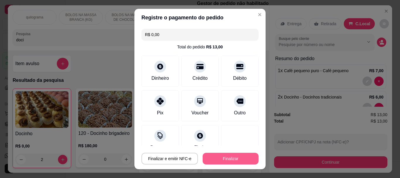
click at [233, 154] on button "Finalizar" at bounding box center [231, 159] width 56 height 12
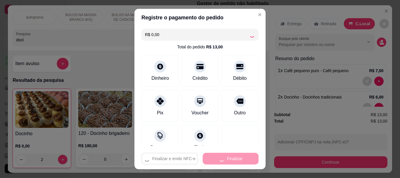
type input "0"
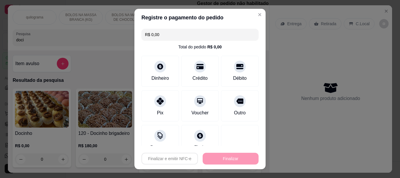
type input "-R$ 13,00"
